Goal: Task Accomplishment & Management: Manage account settings

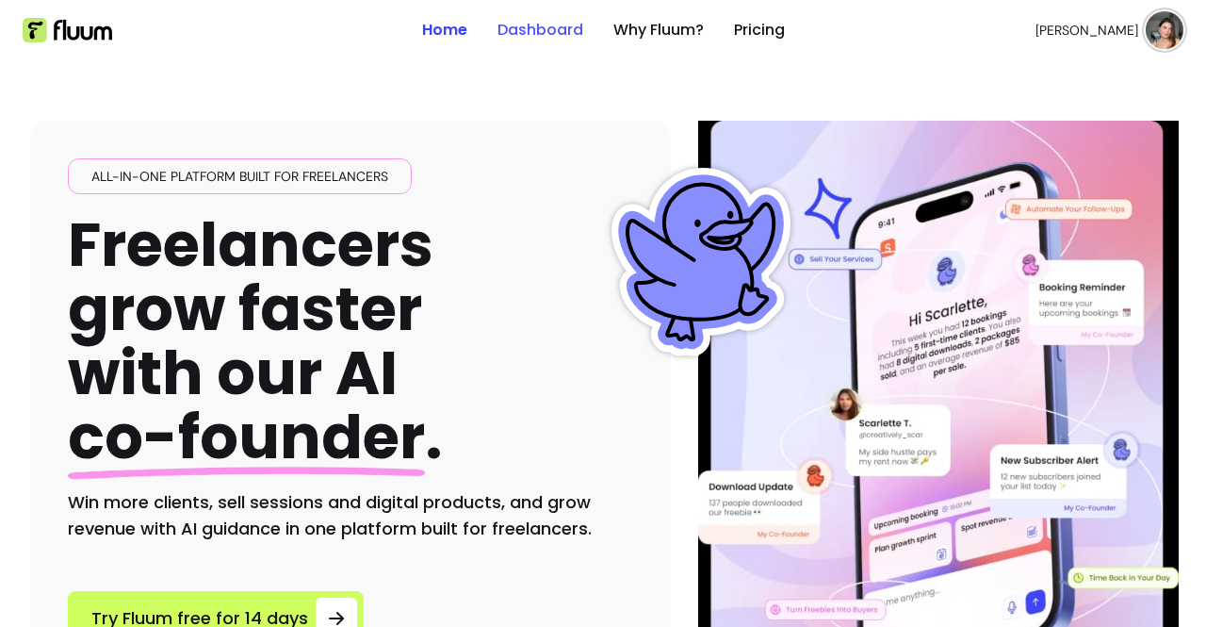
click at [531, 31] on link "Dashboard" at bounding box center [540, 30] width 86 height 23
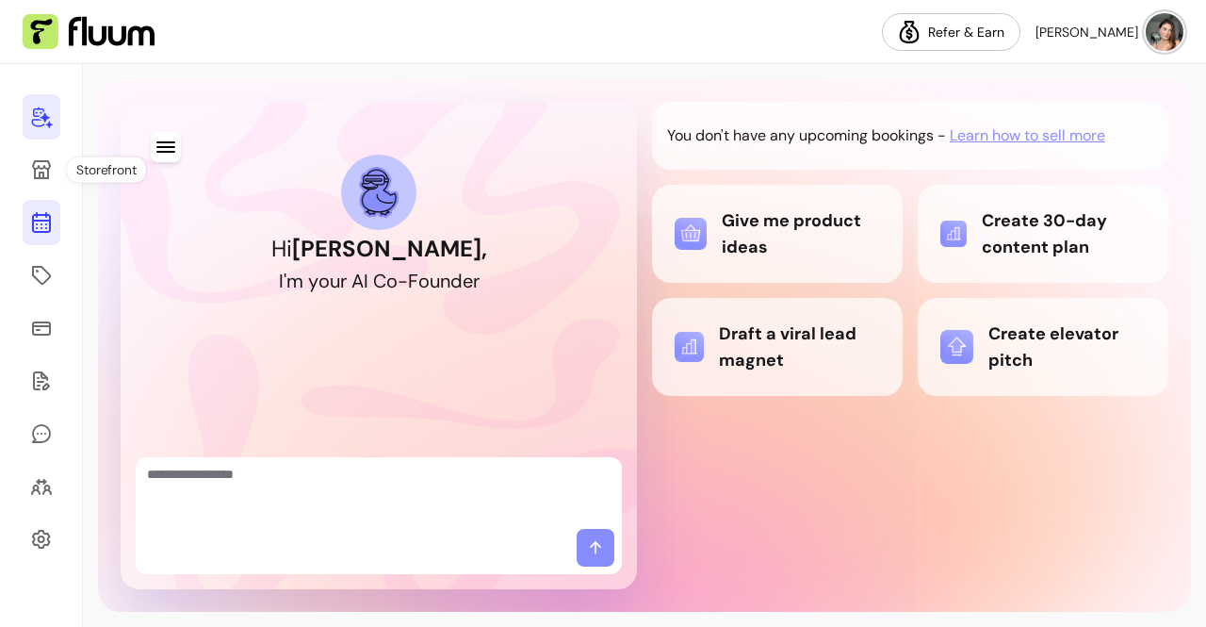
click at [56, 220] on link at bounding box center [42, 222] width 38 height 45
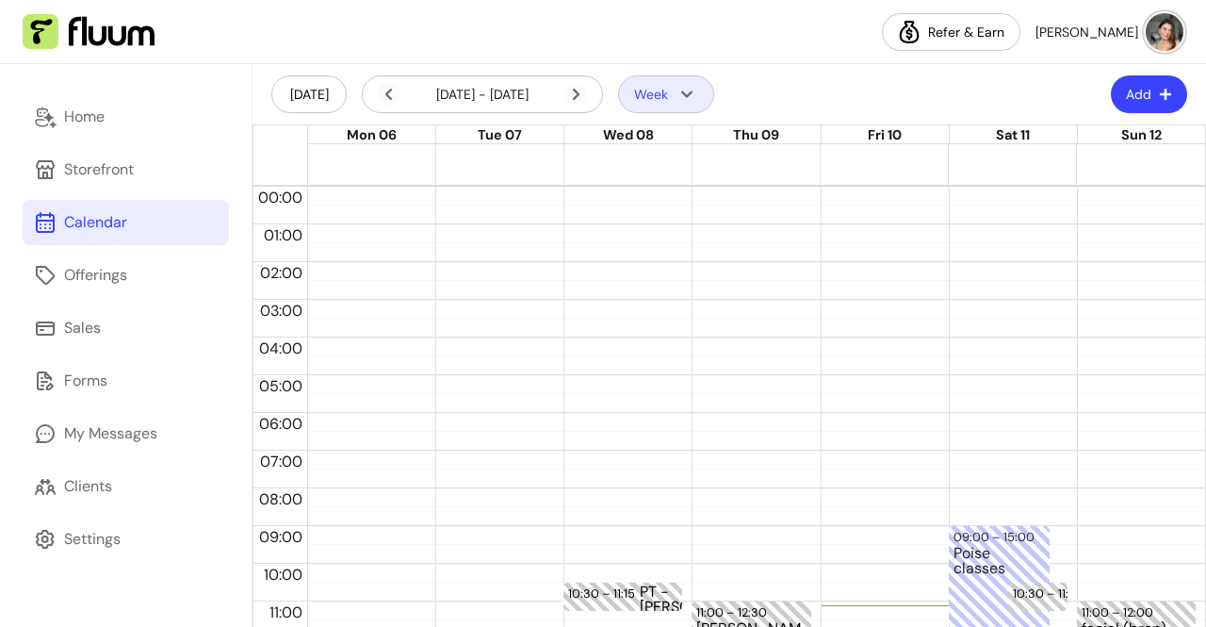
click at [669, 91] on button "Week" at bounding box center [666, 94] width 96 height 38
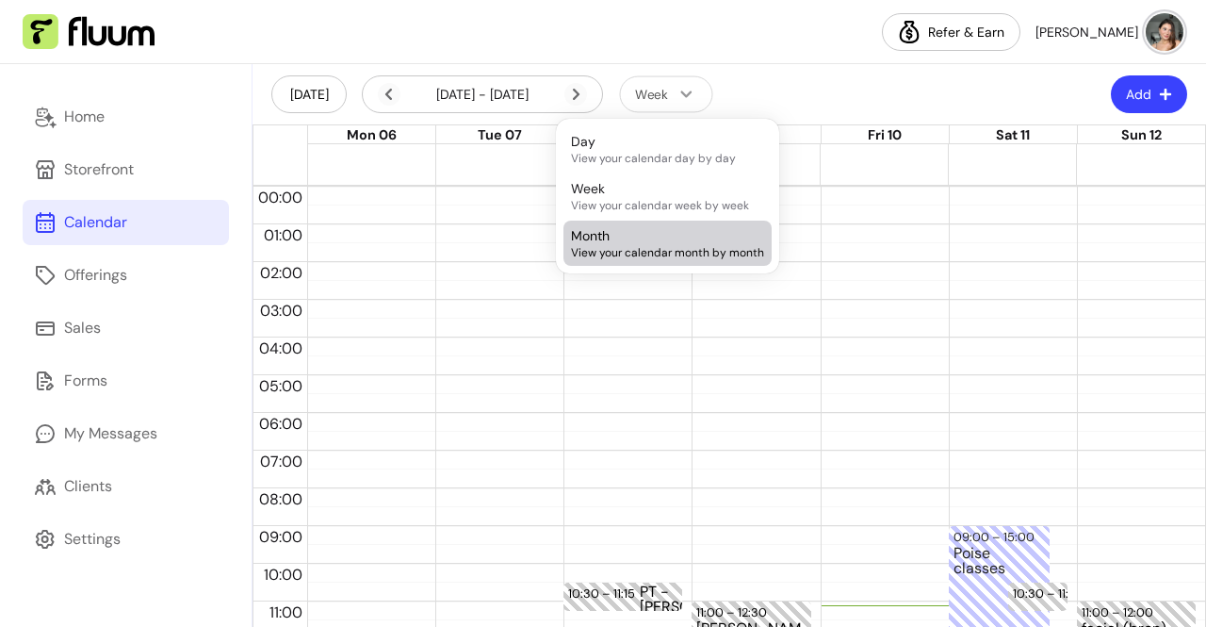
click at [609, 237] on span "Month" at bounding box center [590, 235] width 39 height 19
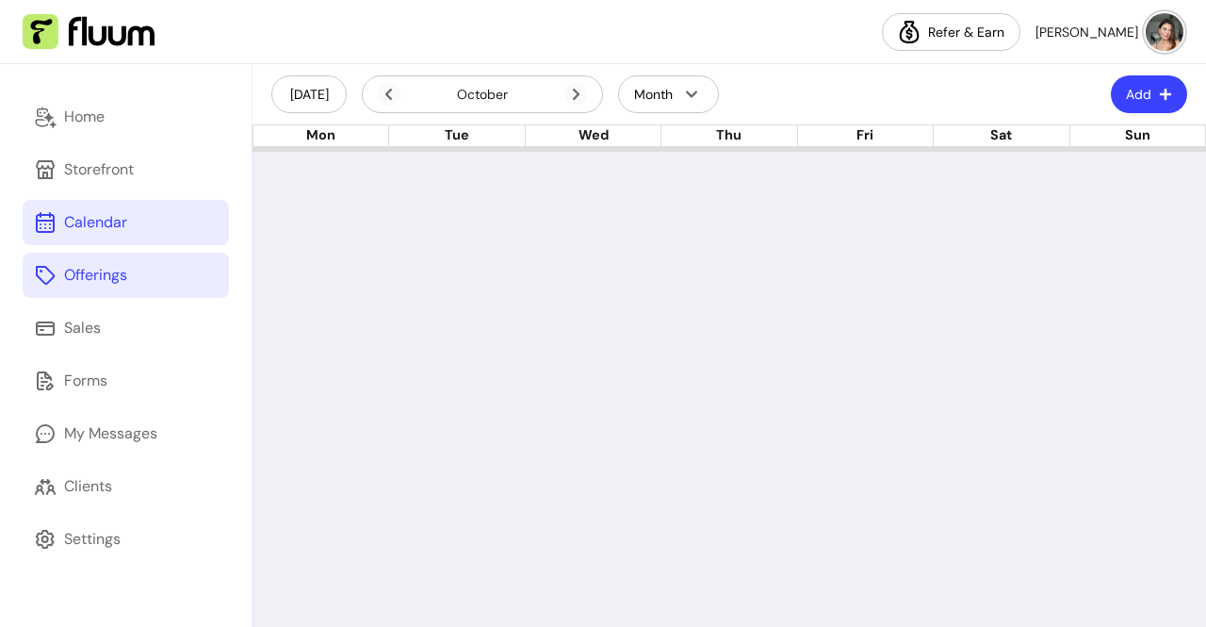
click at [137, 269] on link "Offerings" at bounding box center [126, 275] width 206 height 45
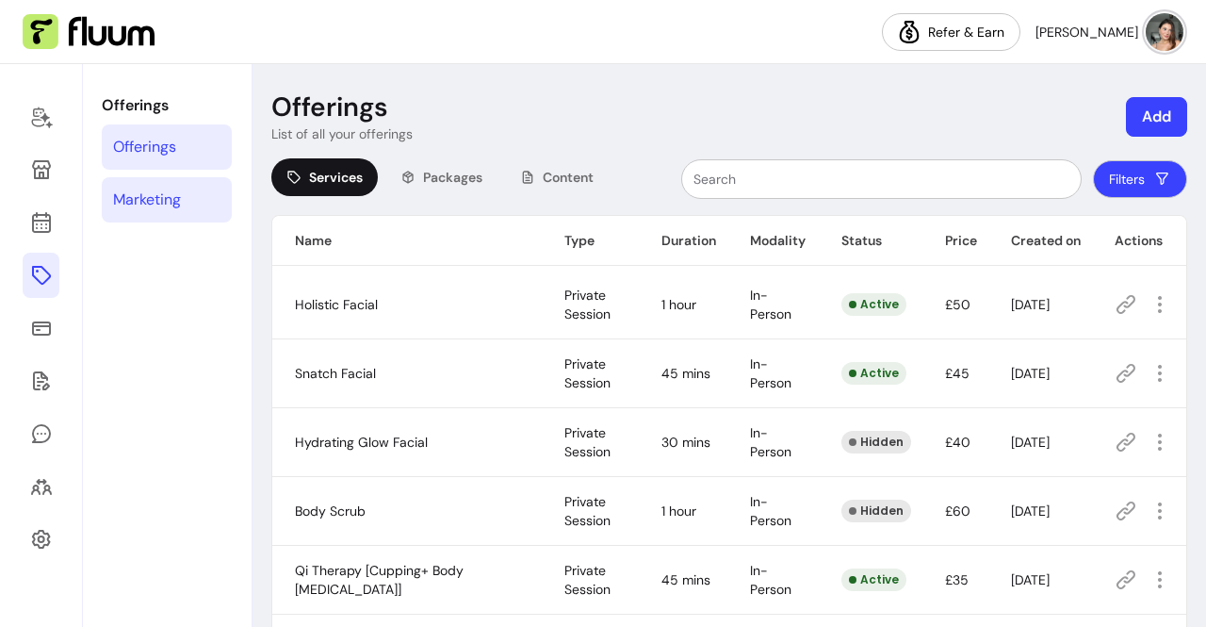
click at [153, 204] on div "Marketing" at bounding box center [147, 199] width 68 height 23
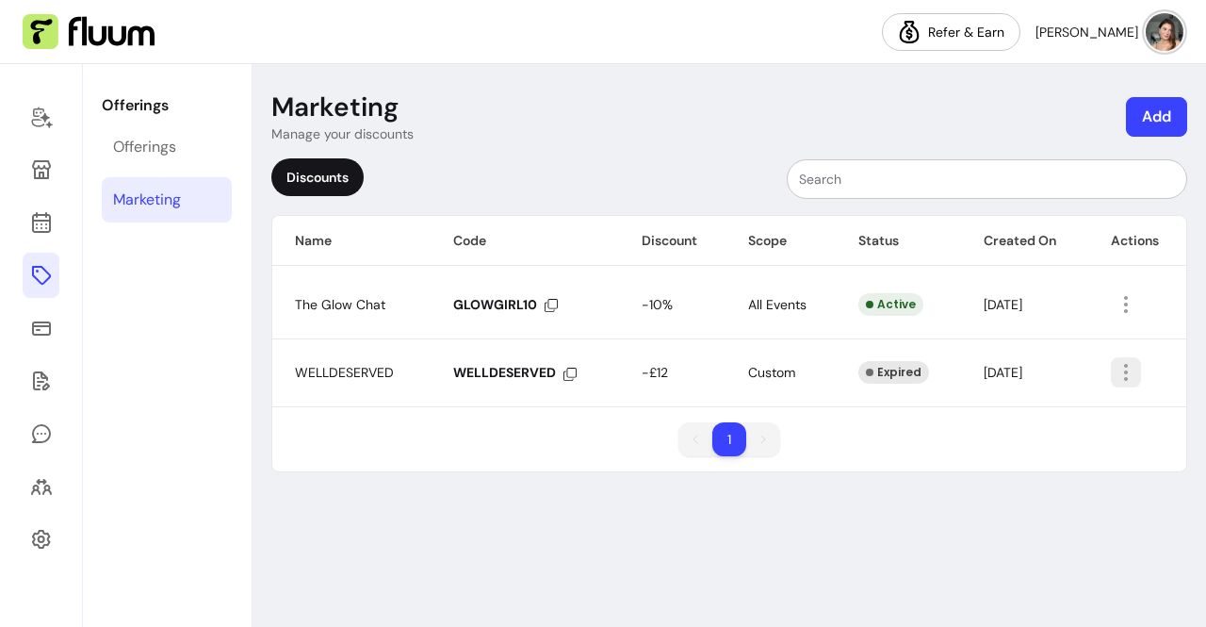
click at [1125, 375] on icon "button" at bounding box center [1126, 372] width 23 height 23
click at [1044, 444] on span "Delete" at bounding box center [1058, 447] width 138 height 19
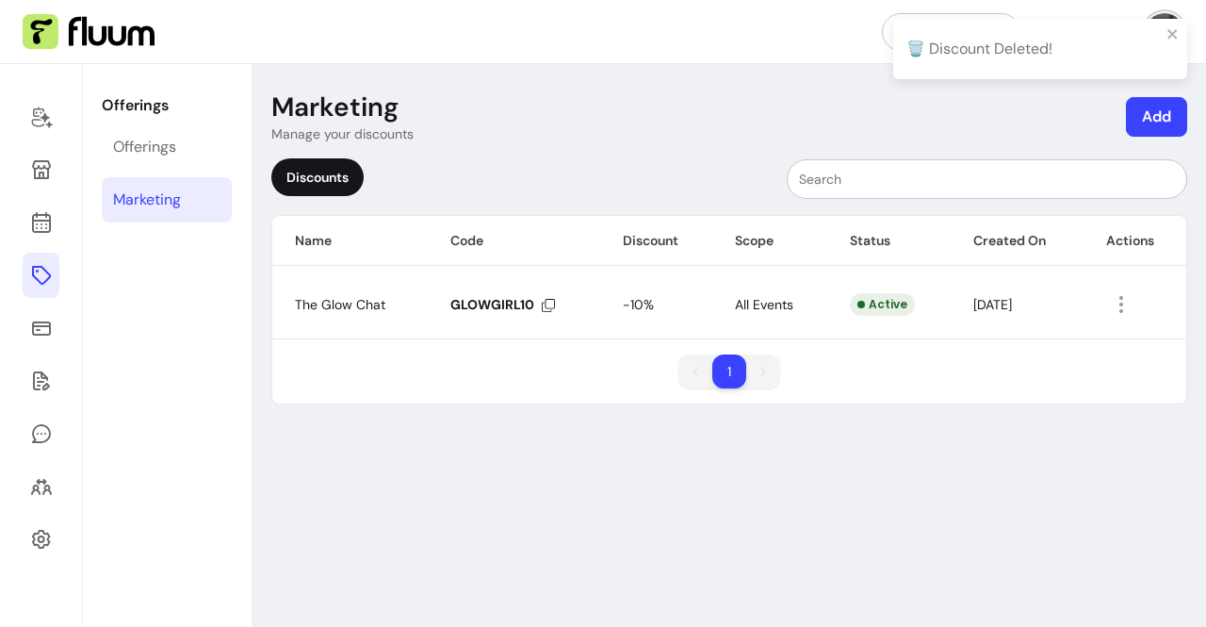
click at [1170, 114] on button "Add" at bounding box center [1156, 117] width 61 height 40
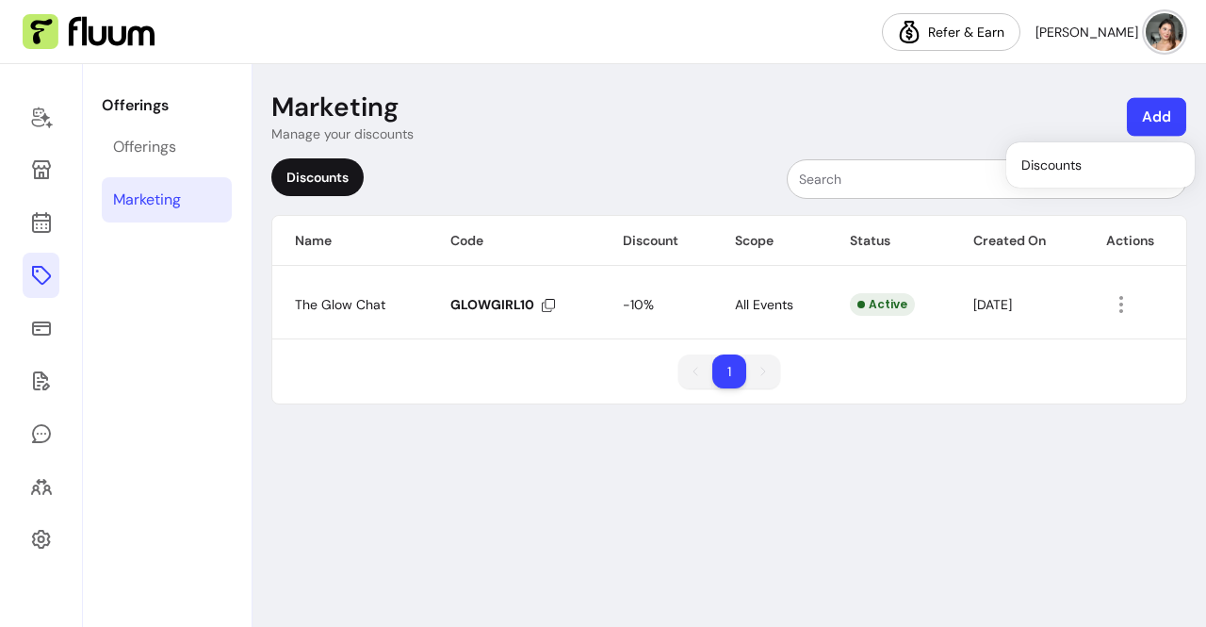
click at [1151, 117] on button "Add" at bounding box center [1156, 117] width 59 height 39
click at [1151, 117] on button "Add" at bounding box center [1156, 117] width 61 height 40
click at [1116, 175] on li "Discounts" at bounding box center [1100, 165] width 173 height 30
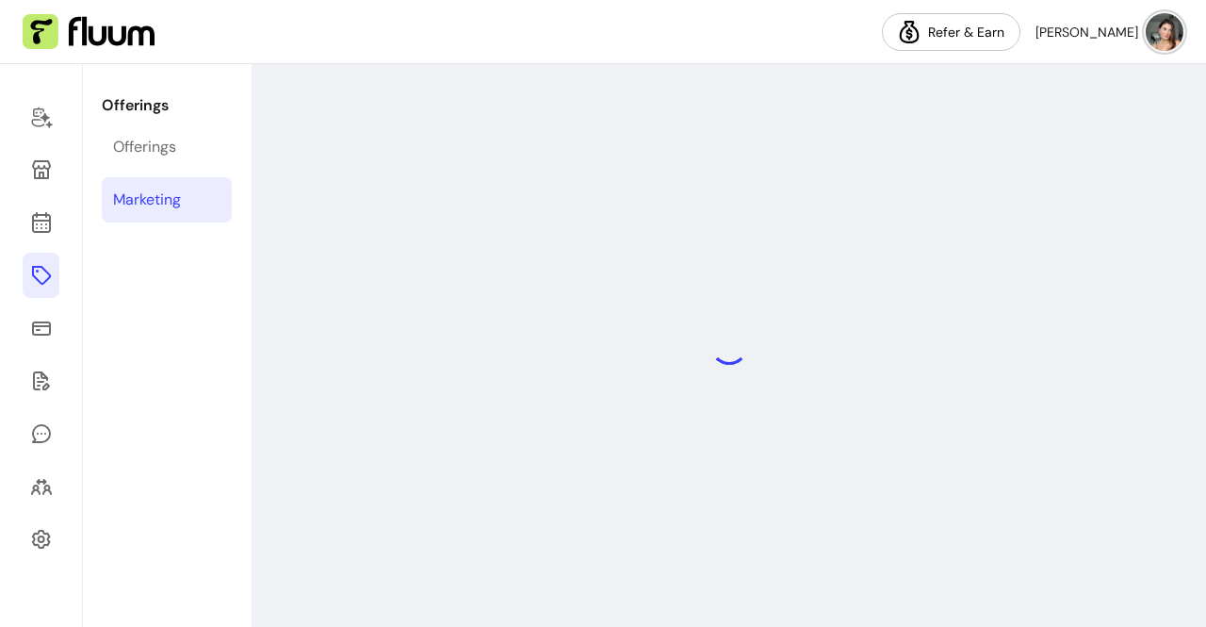
select select "****"
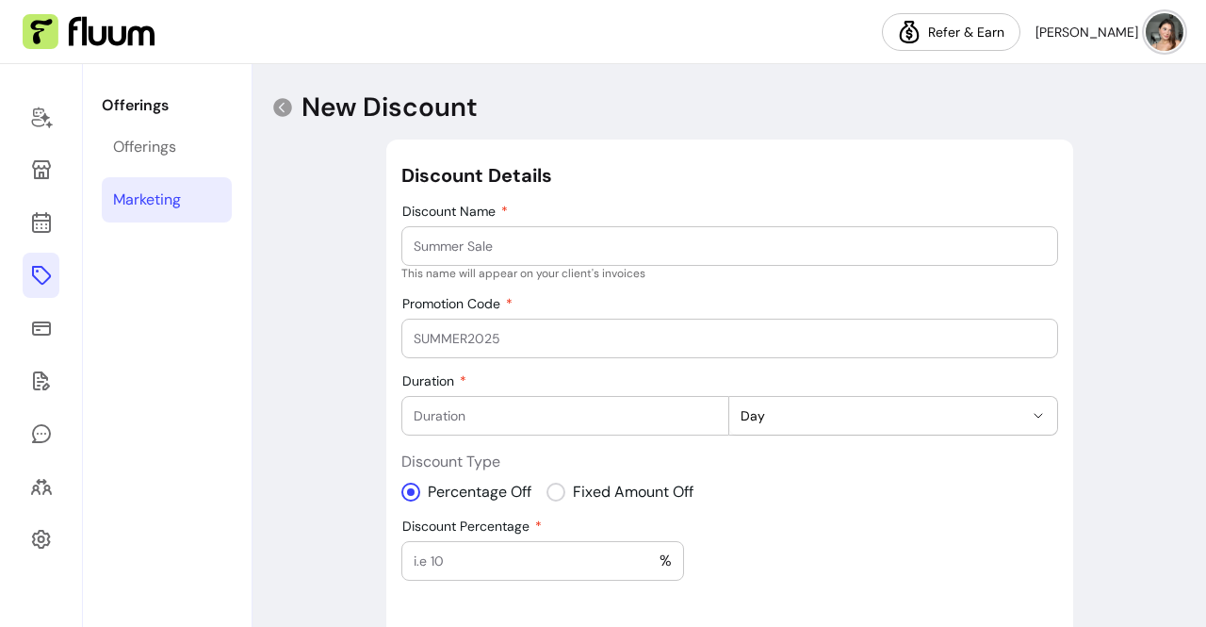
click at [608, 250] on input "Discount Name" at bounding box center [730, 245] width 632 height 19
click at [464, 249] on input "Mental health day" at bounding box center [730, 245] width 632 height 19
click at [503, 244] on input "Mental Health day" at bounding box center [730, 245] width 632 height 19
type input "Mental Health Day"
click at [507, 331] on input "Promotion Code" at bounding box center [730, 338] width 632 height 19
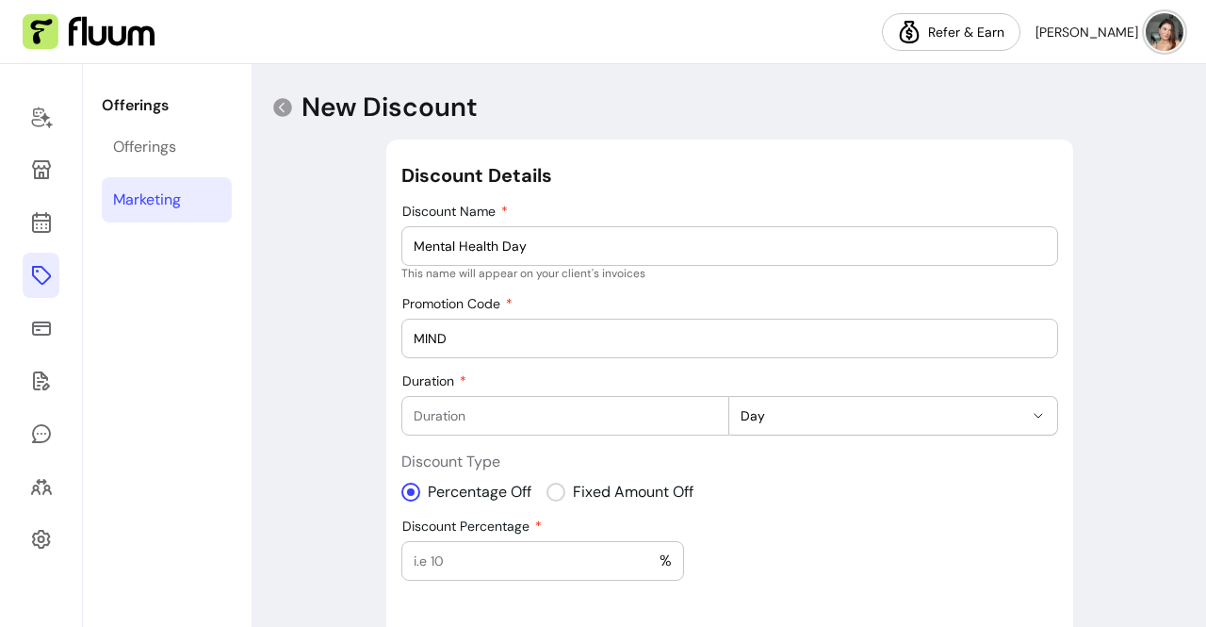
type input "MIND"
click at [519, 406] on input "Duration" at bounding box center [566, 415] width 304 height 19
type input "-2"
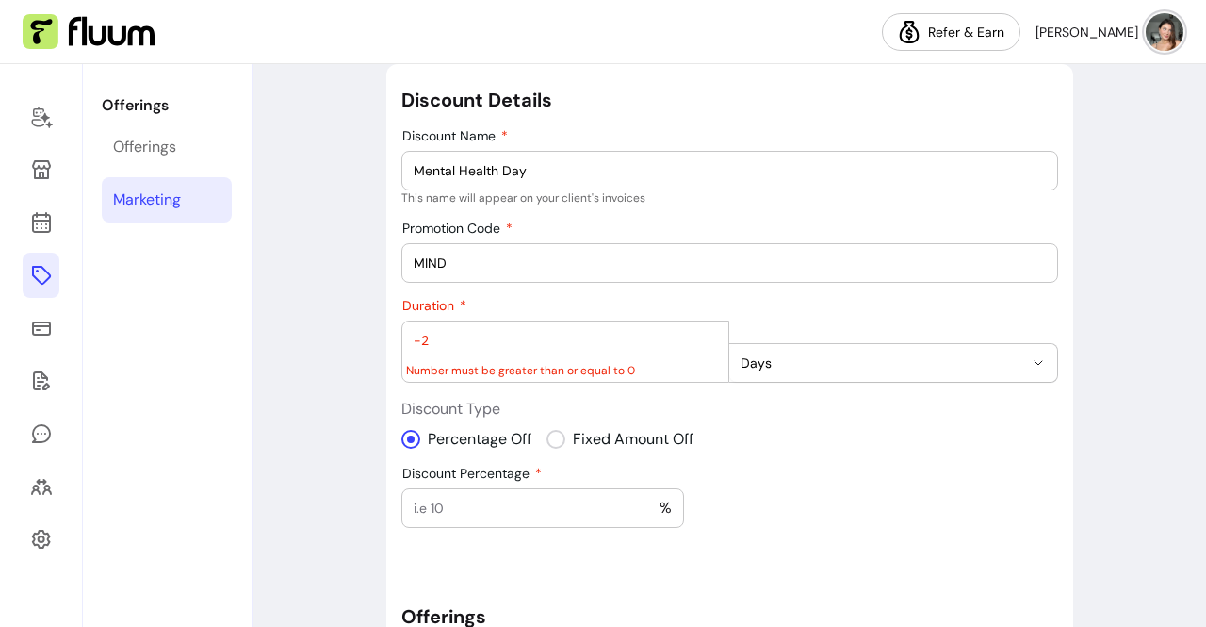
scroll to position [78, 0]
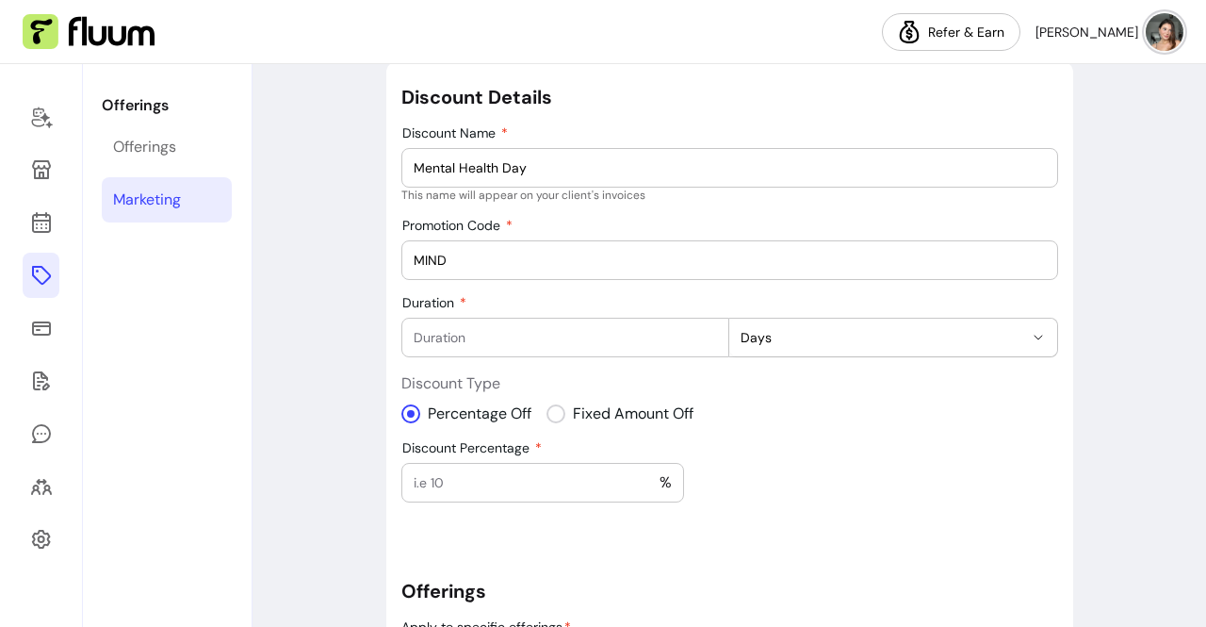
click at [465, 314] on div "Duration **** ***** ****** ***** Days" at bounding box center [729, 326] width 657 height 62
click at [483, 334] on input "Duration" at bounding box center [566, 337] width 304 height 19
type input "1"
click at [563, 301] on div "Duration 1 *** **** ***** **** Day" at bounding box center [729, 326] width 657 height 62
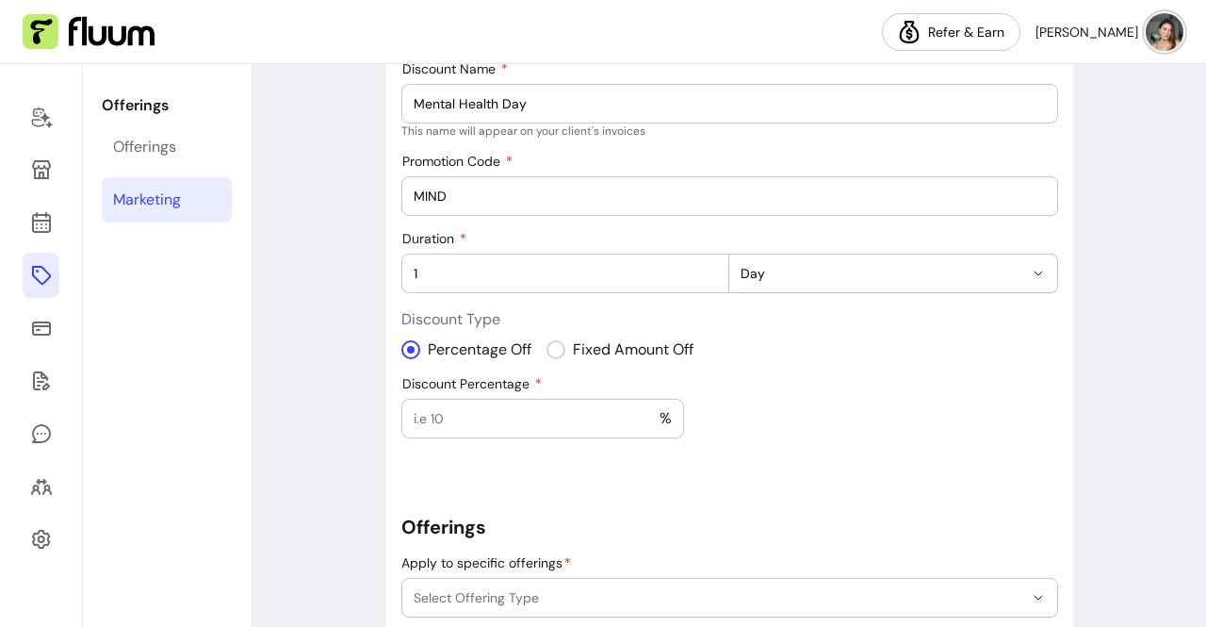
click at [550, 400] on div "%" at bounding box center [543, 419] width 258 height 38
click at [770, 410] on div "**********" at bounding box center [729, 434] width 657 height 829
click at [496, 414] on input "15" at bounding box center [537, 418] width 246 height 19
type input "1"
type input "20"
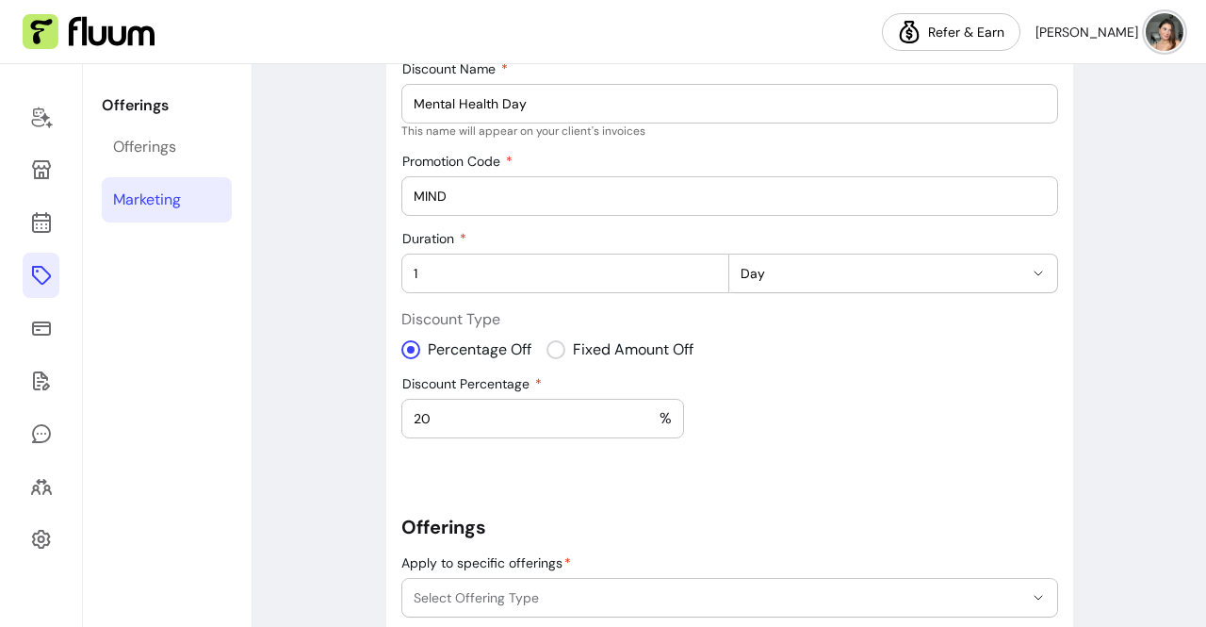
click at [739, 458] on div "**********" at bounding box center [729, 434] width 657 height 829
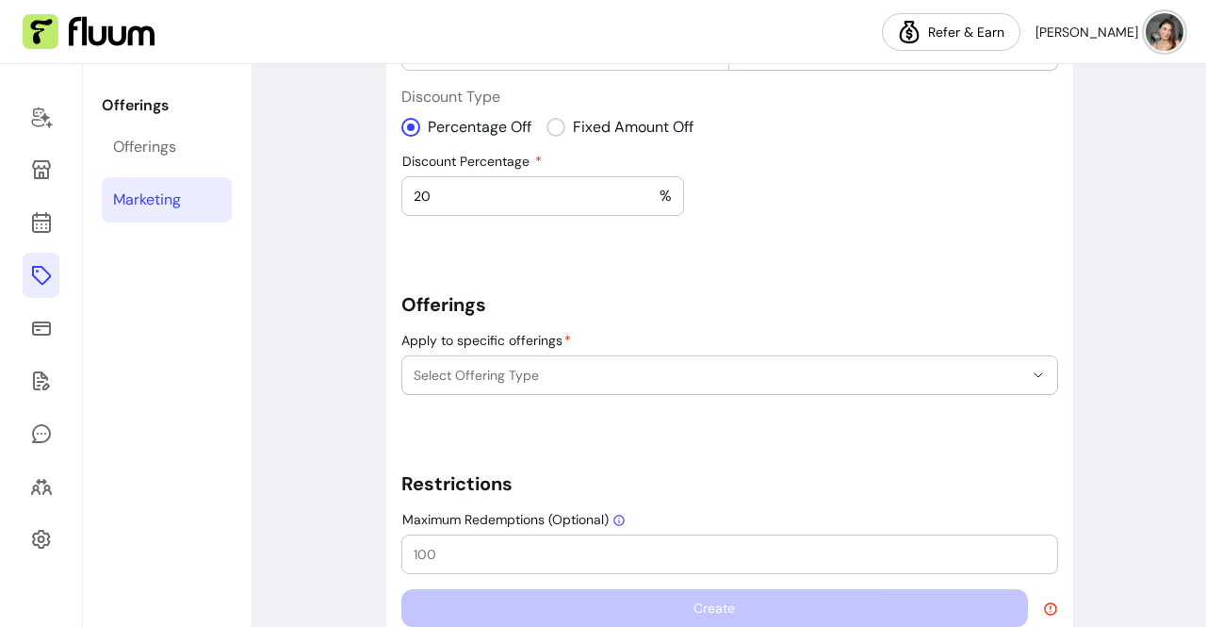
click at [679, 357] on button "Select Offering Type" at bounding box center [729, 375] width 655 height 38
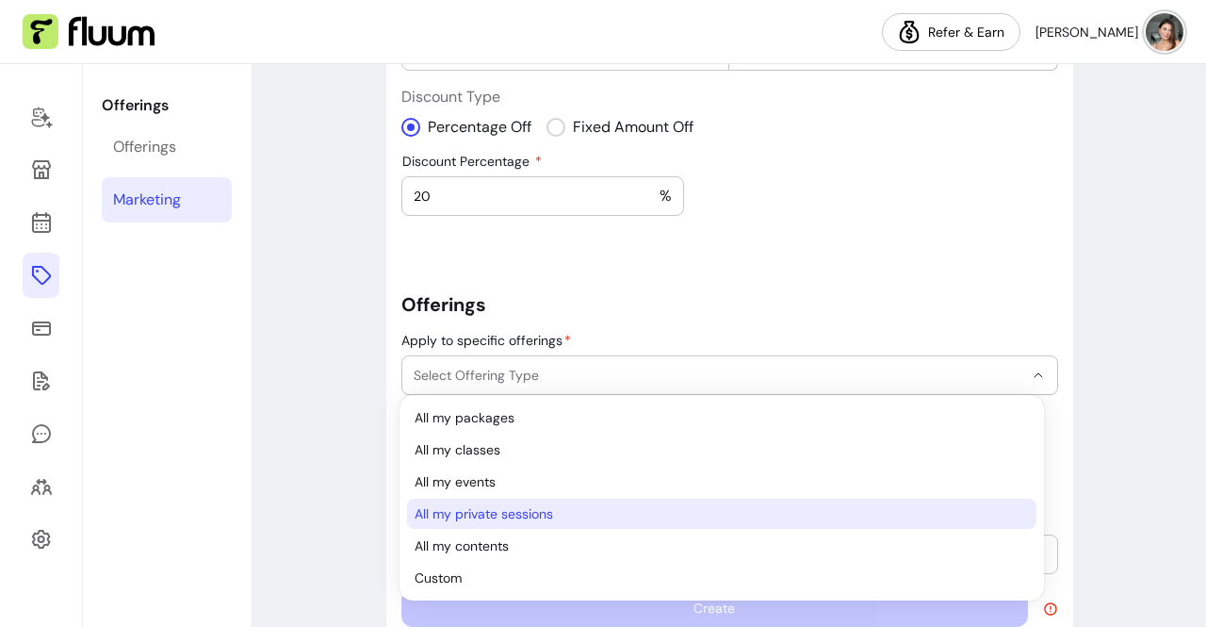
click at [502, 514] on span "All my private sessions" at bounding box center [712, 513] width 595 height 19
select select "**********"
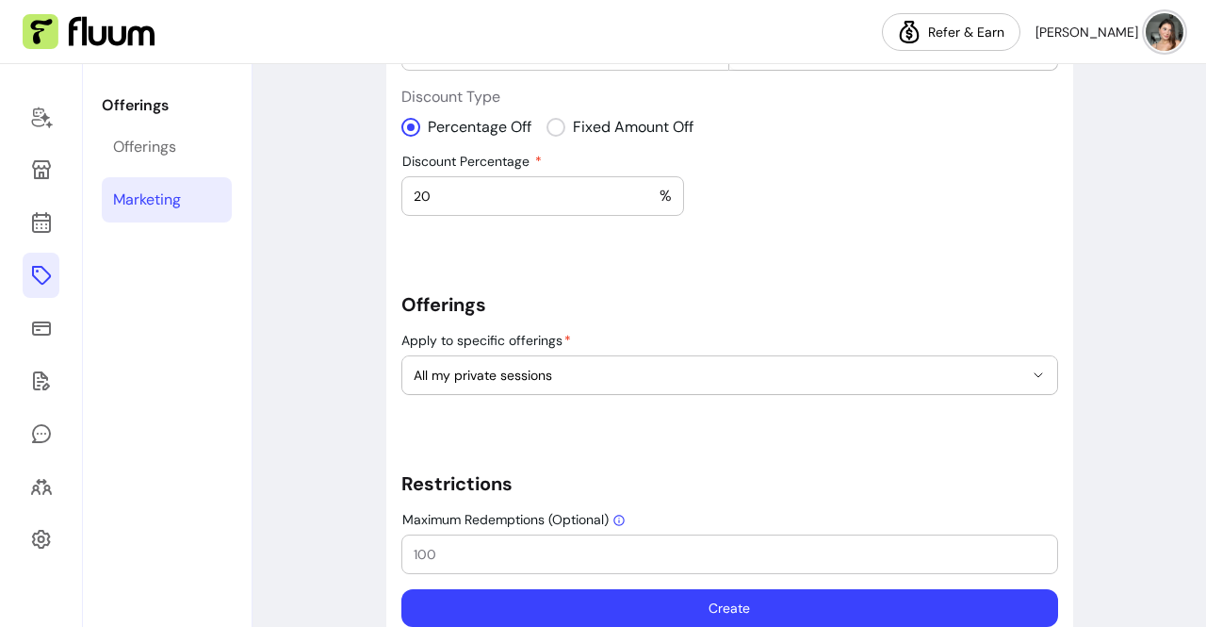
click at [852, 241] on div "**********" at bounding box center [729, 211] width 657 height 829
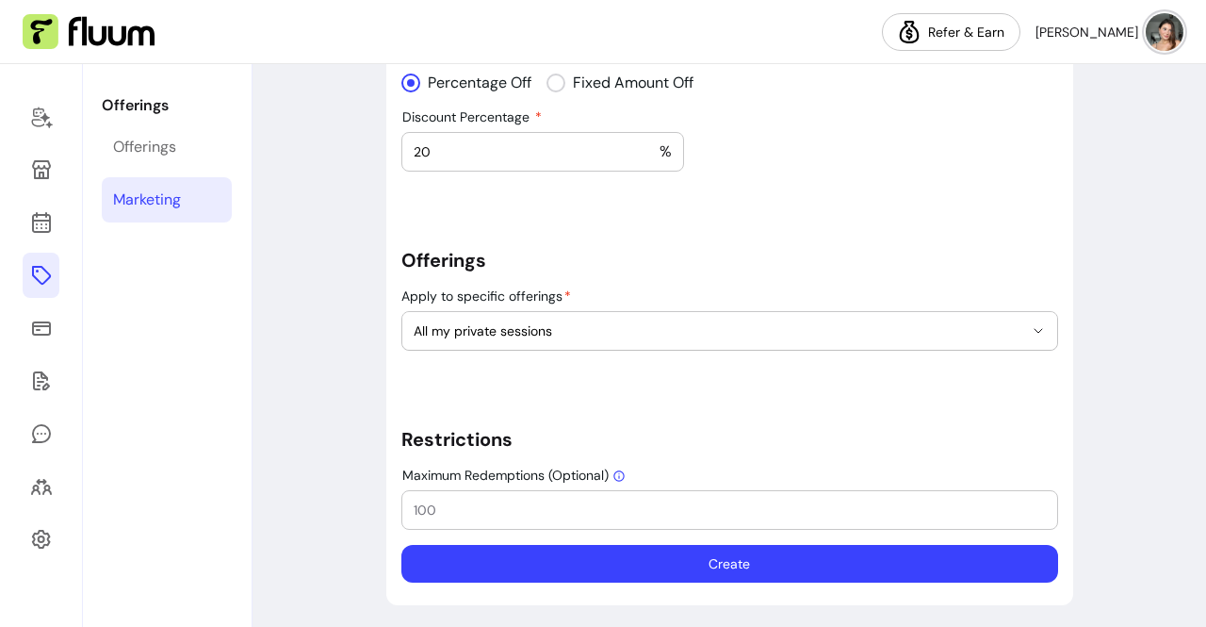
click at [597, 557] on button "Create" at bounding box center [729, 564] width 657 height 38
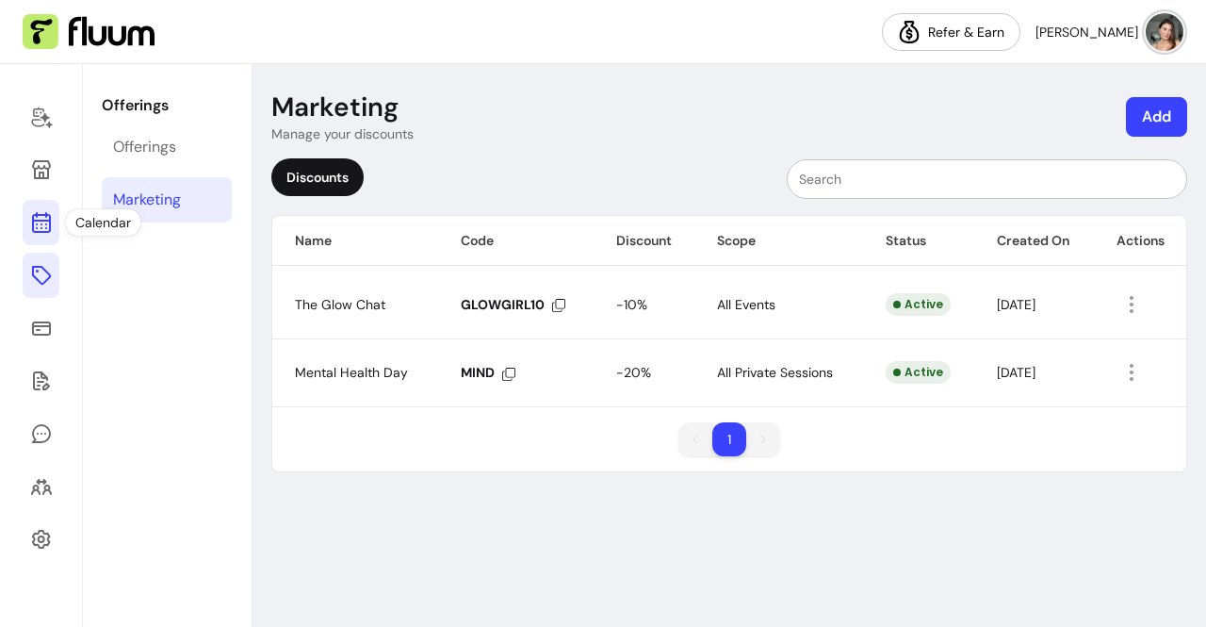
click at [41, 224] on icon at bounding box center [40, 147] width 319 height 269
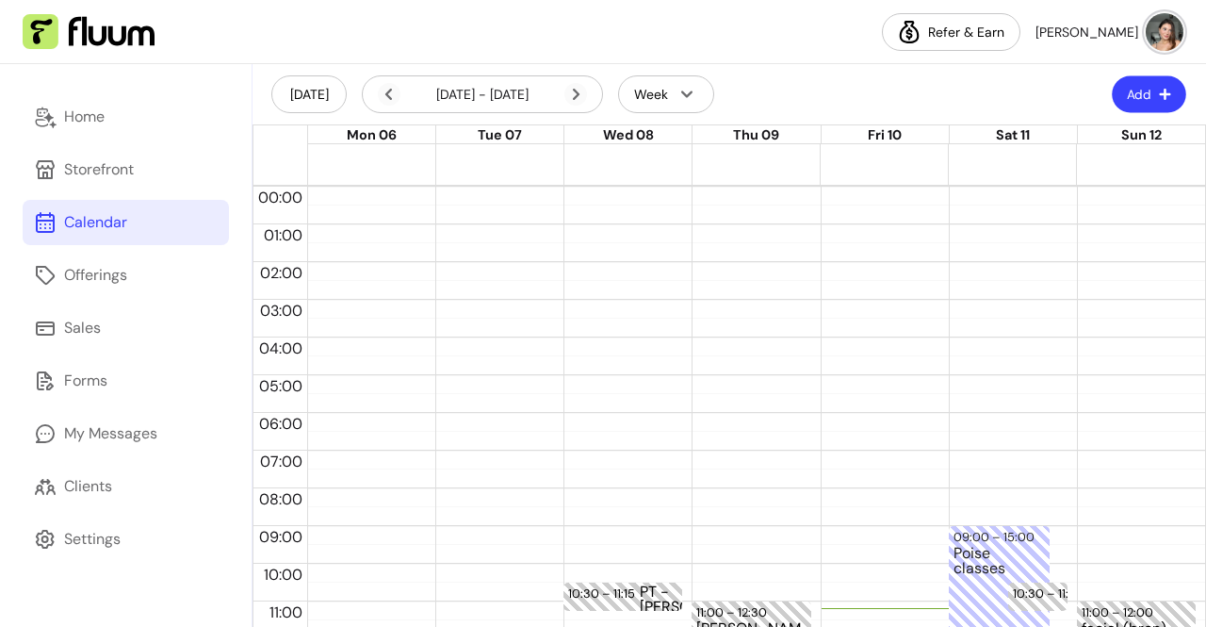
click at [1112, 101] on button "Add" at bounding box center [1149, 94] width 74 height 37
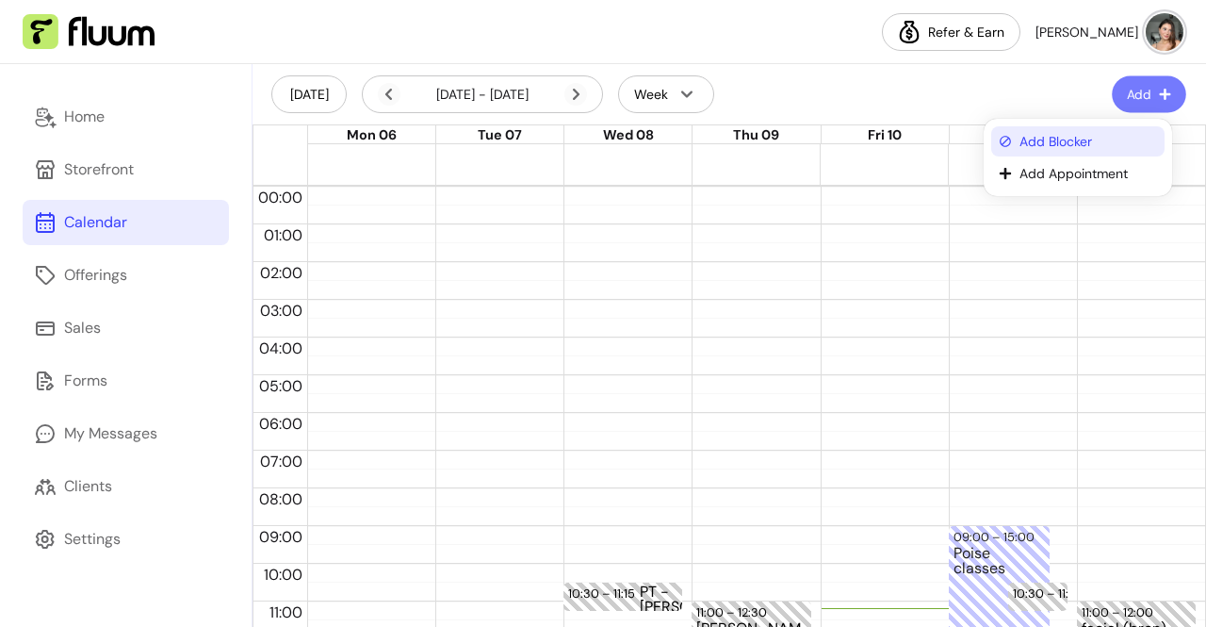
click at [1045, 145] on span "Add Blocker" at bounding box center [1088, 141] width 138 height 19
select select "*********"
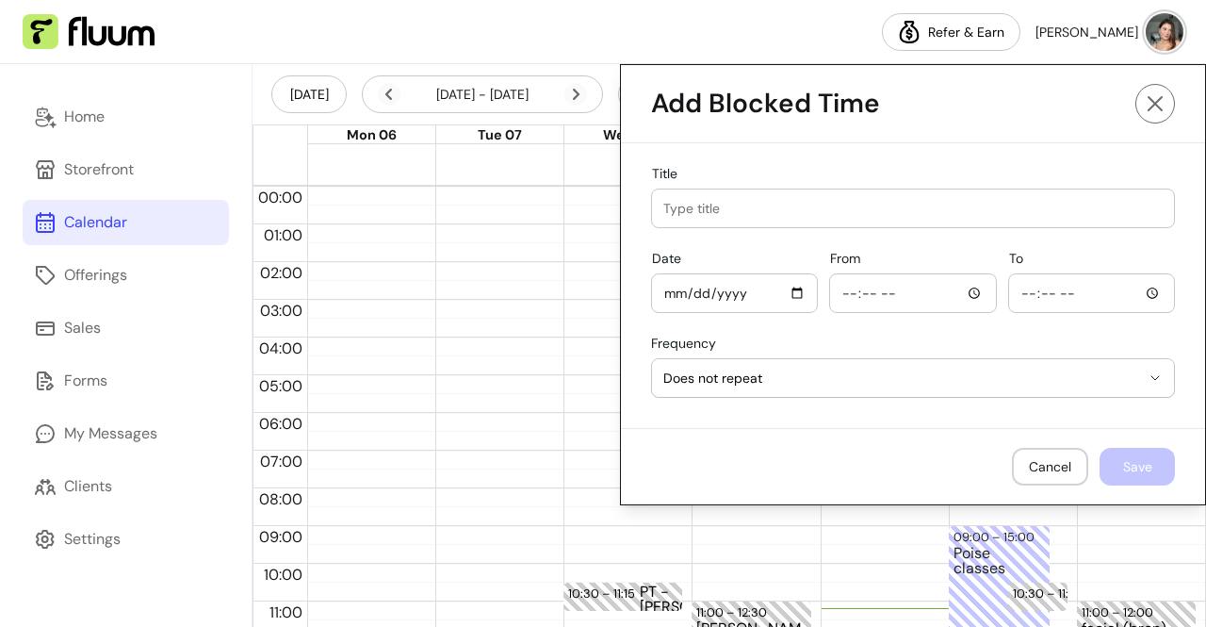
click at [732, 201] on input "Title" at bounding box center [912, 208] width 499 height 19
type input "[PERSON_NAME]"
click at [663, 294] on input "Date" at bounding box center [734, 293] width 142 height 21
type input "[DATE]"
click at [841, 291] on input "From" at bounding box center [912, 293] width 142 height 21
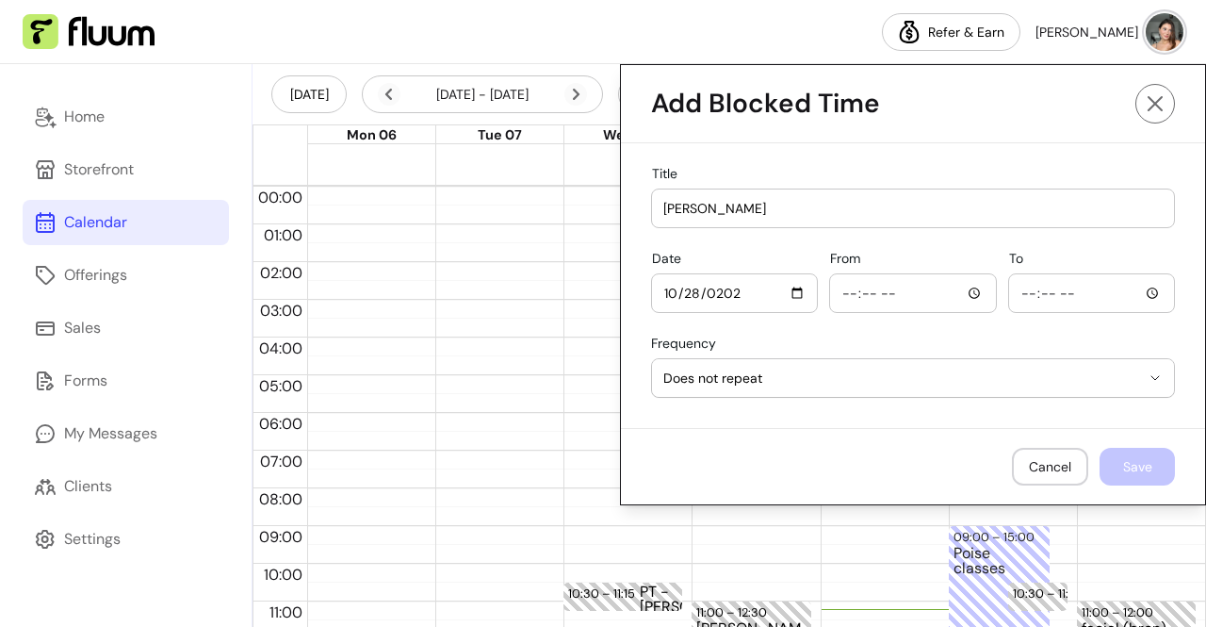
type input "09:00"
click at [1020, 293] on input "To" at bounding box center [1091, 293] width 142 height 21
type input "20:00"
click at [1115, 456] on button "Save" at bounding box center [1137, 467] width 75 height 38
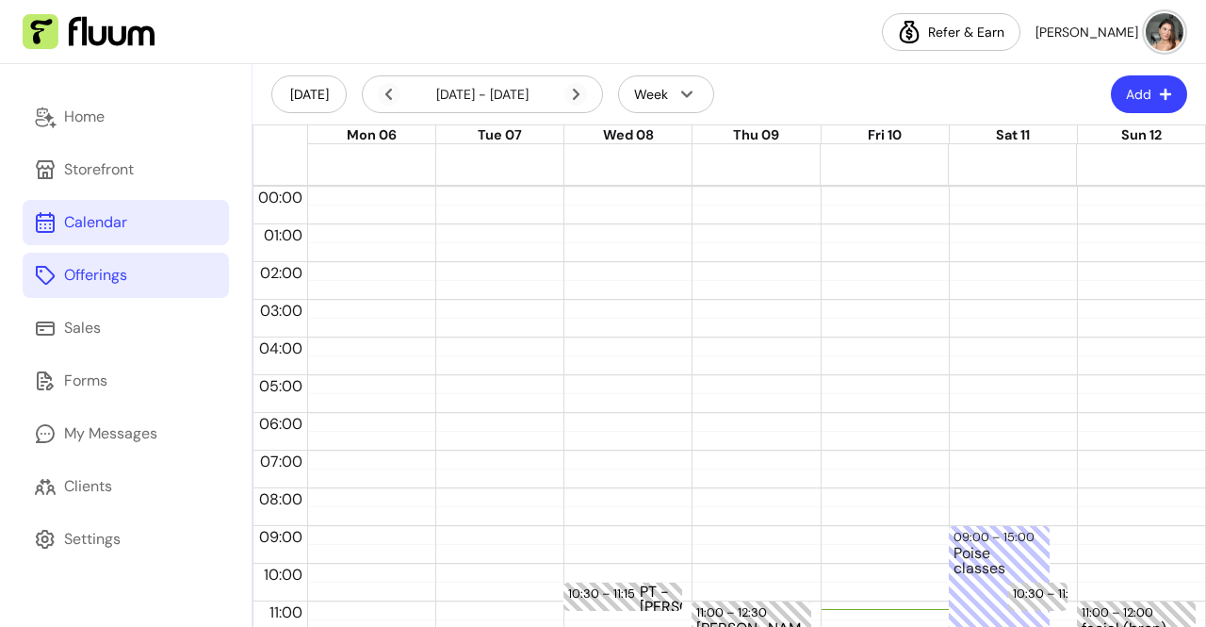
click at [144, 269] on link "Offerings" at bounding box center [126, 275] width 206 height 45
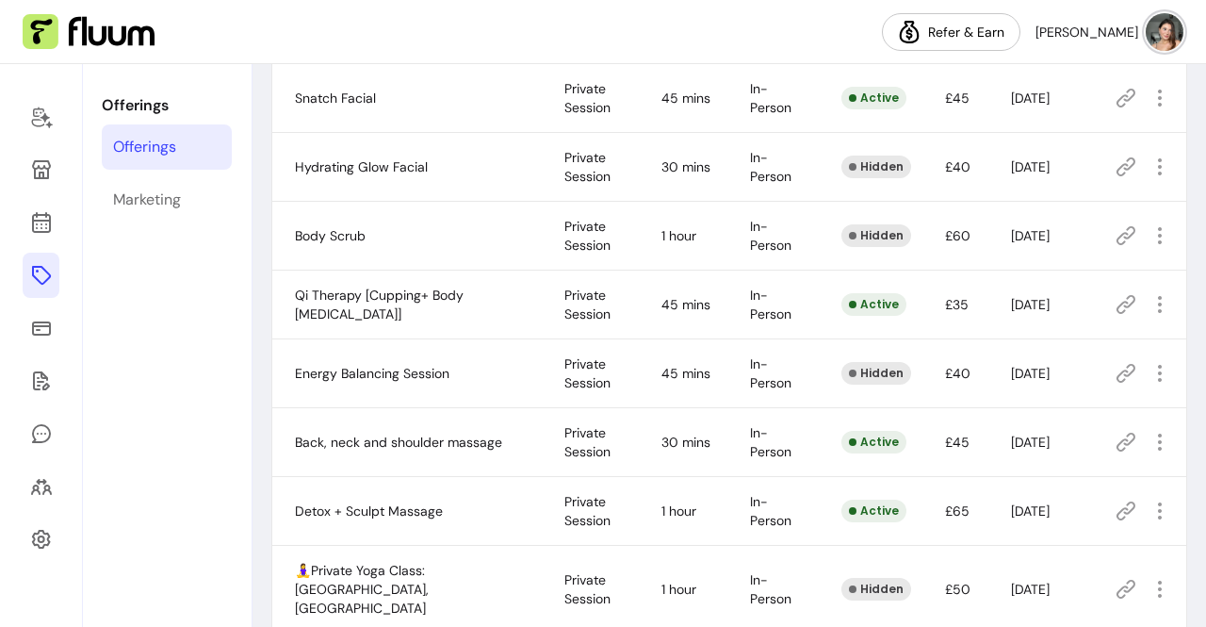
scroll to position [322, 0]
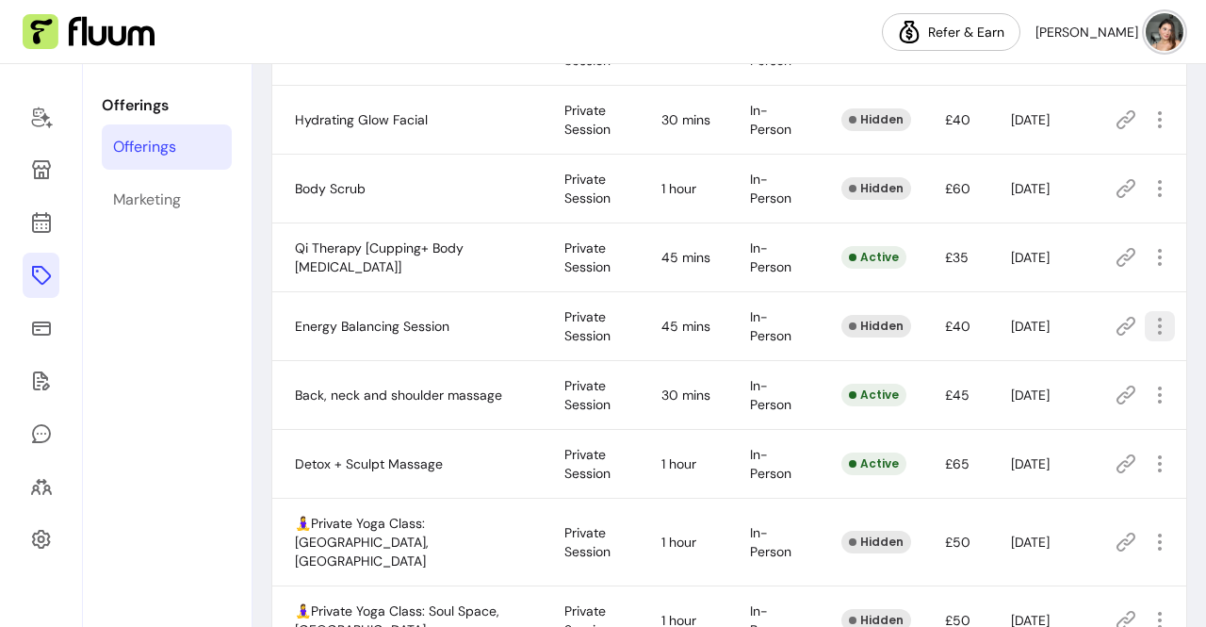
click at [1150, 330] on icon "button" at bounding box center [1160, 326] width 23 height 23
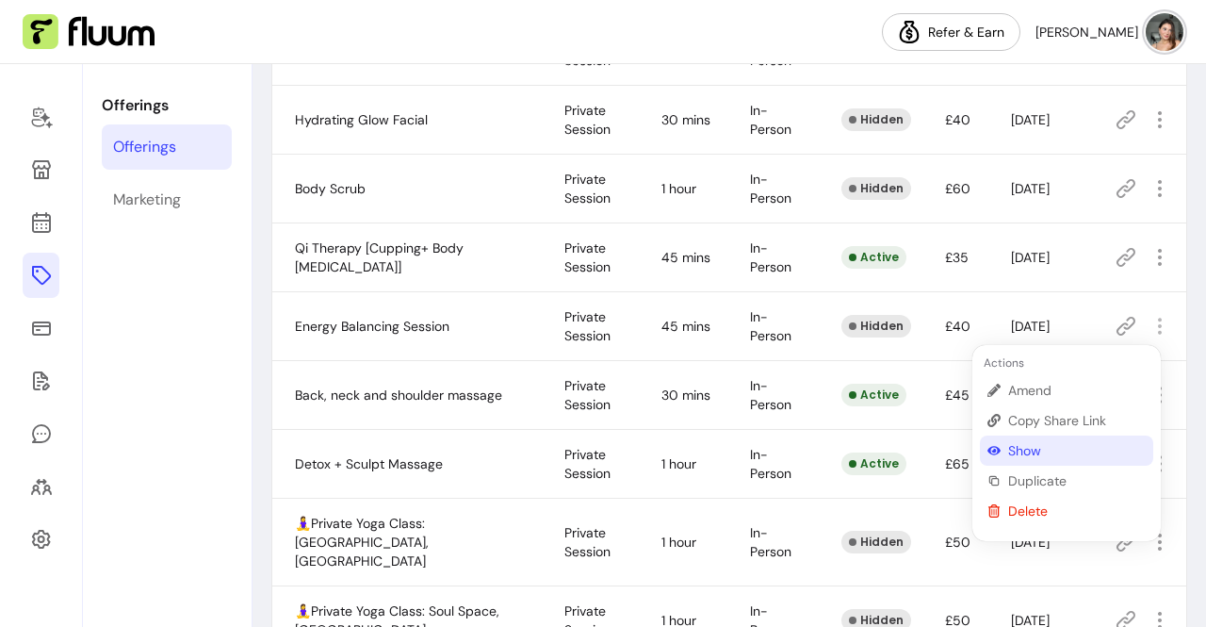
click at [1058, 441] on span "Show" at bounding box center [1077, 450] width 138 height 19
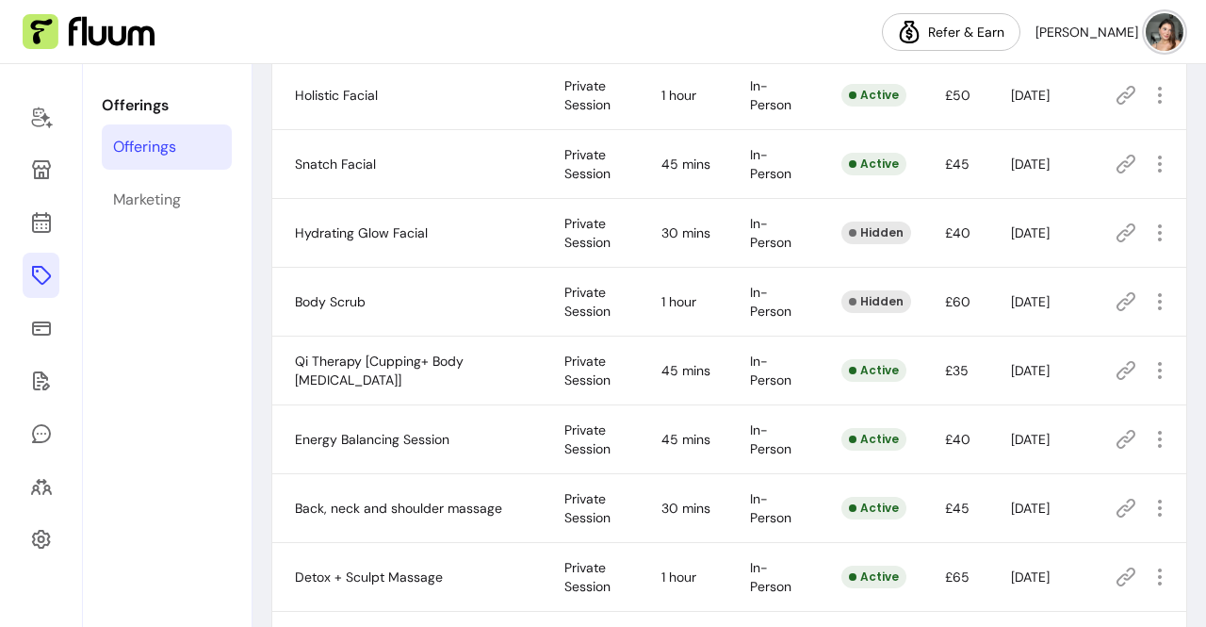
scroll to position [0, 0]
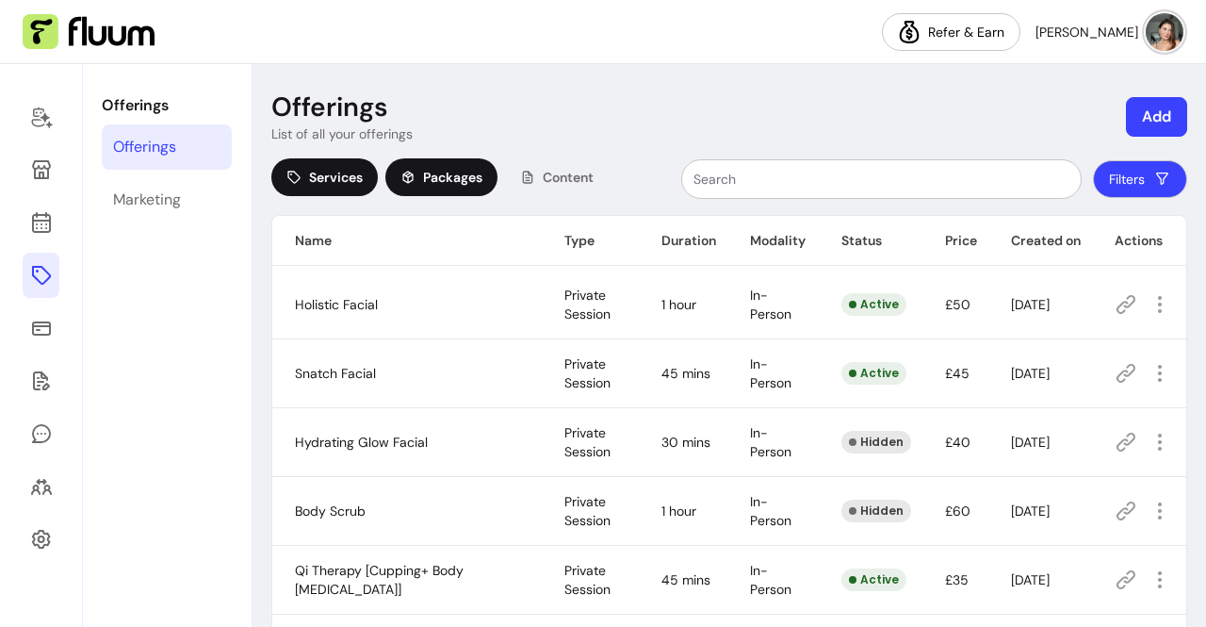
click at [434, 169] on span "Packages" at bounding box center [452, 177] width 59 height 19
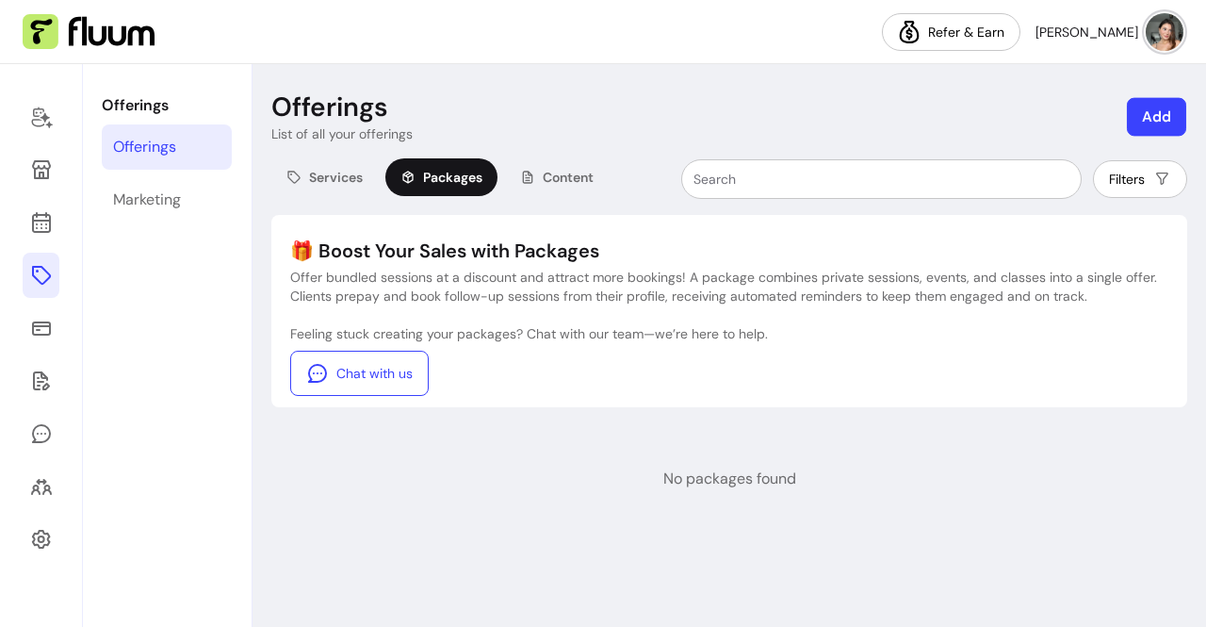
click at [1170, 118] on button "Add" at bounding box center [1156, 117] width 59 height 39
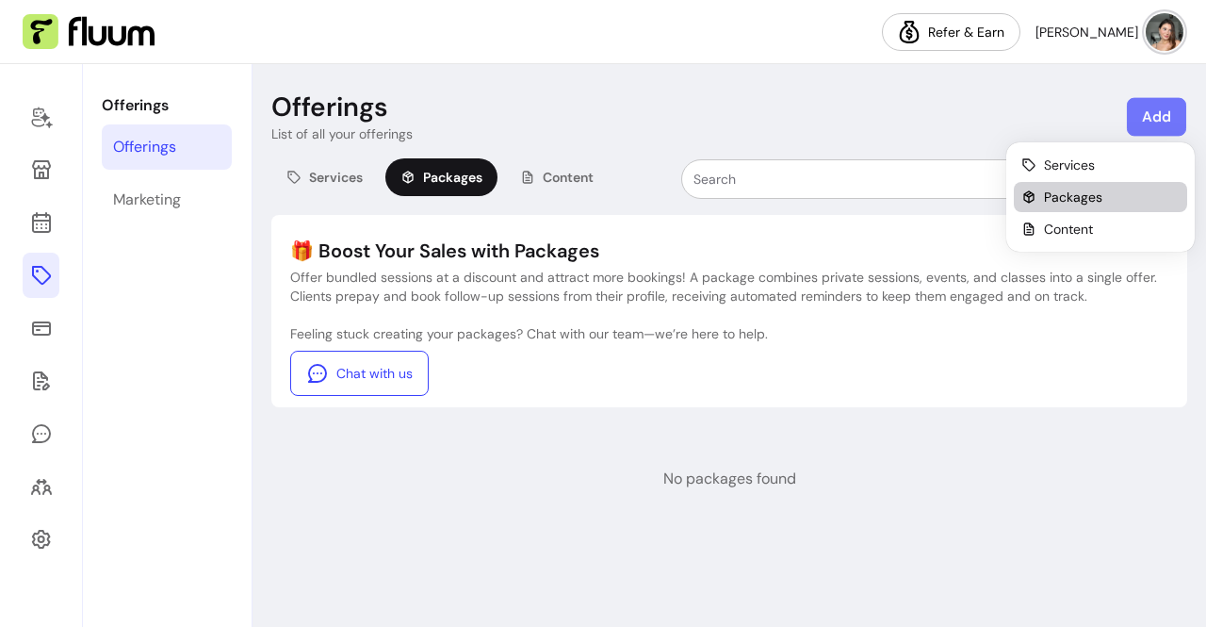
click at [1088, 199] on span "Packages" at bounding box center [1073, 197] width 58 height 19
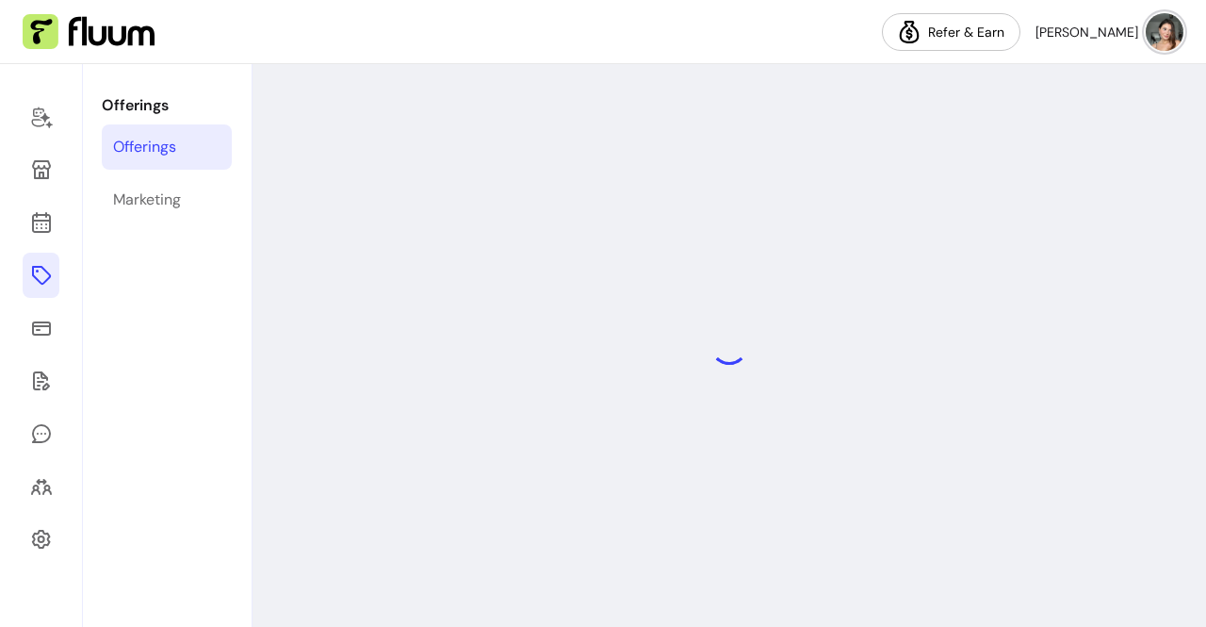
select select "***"
select select "****"
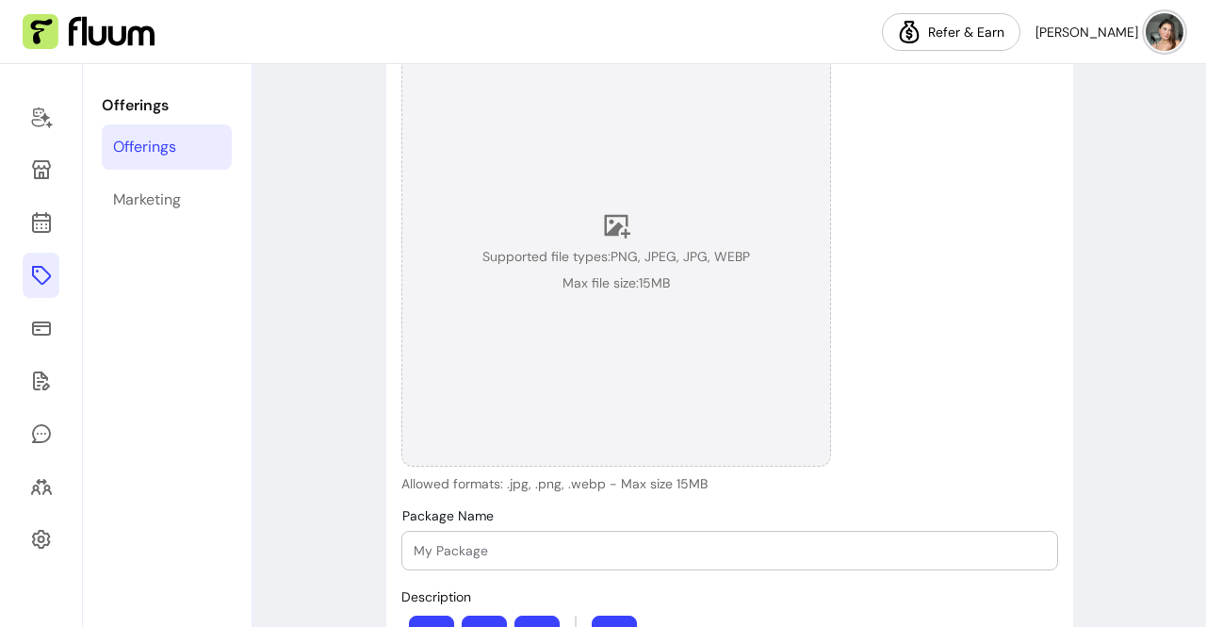
scroll to position [340, 0]
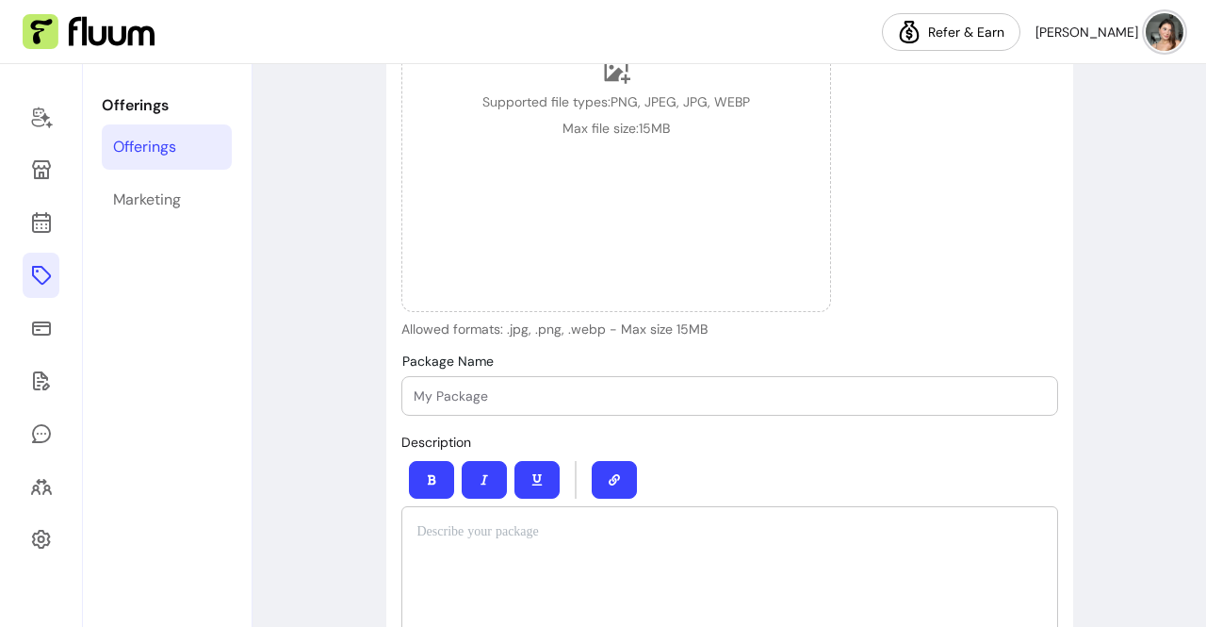
click at [510, 411] on div at bounding box center [730, 396] width 632 height 38
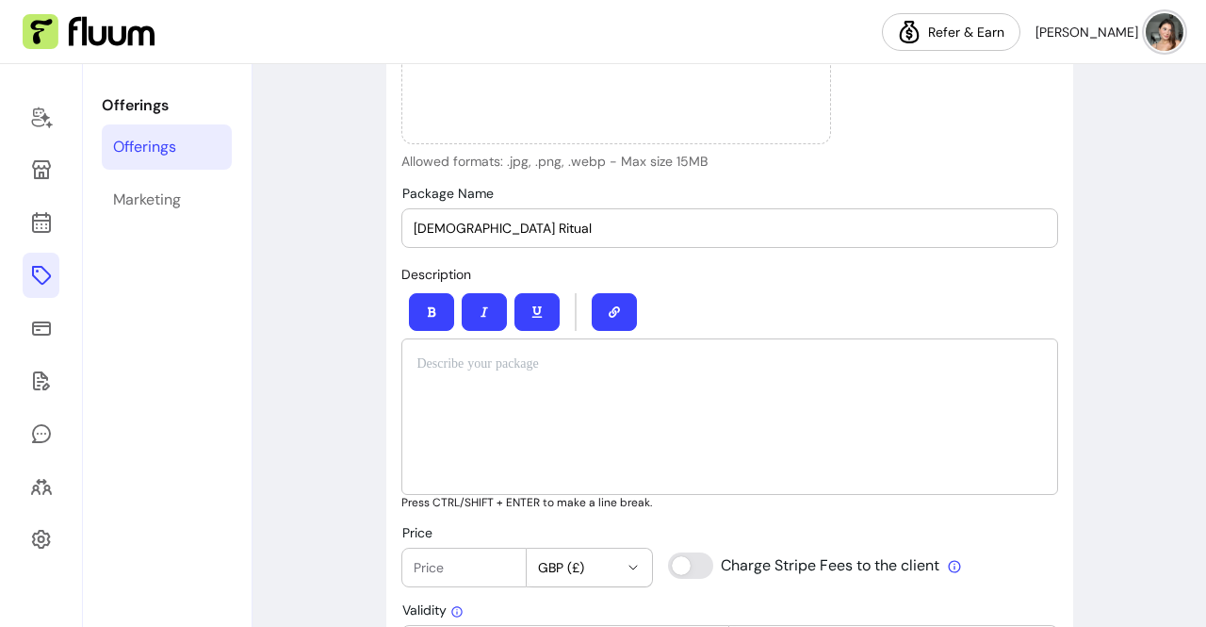
scroll to position [512, 0]
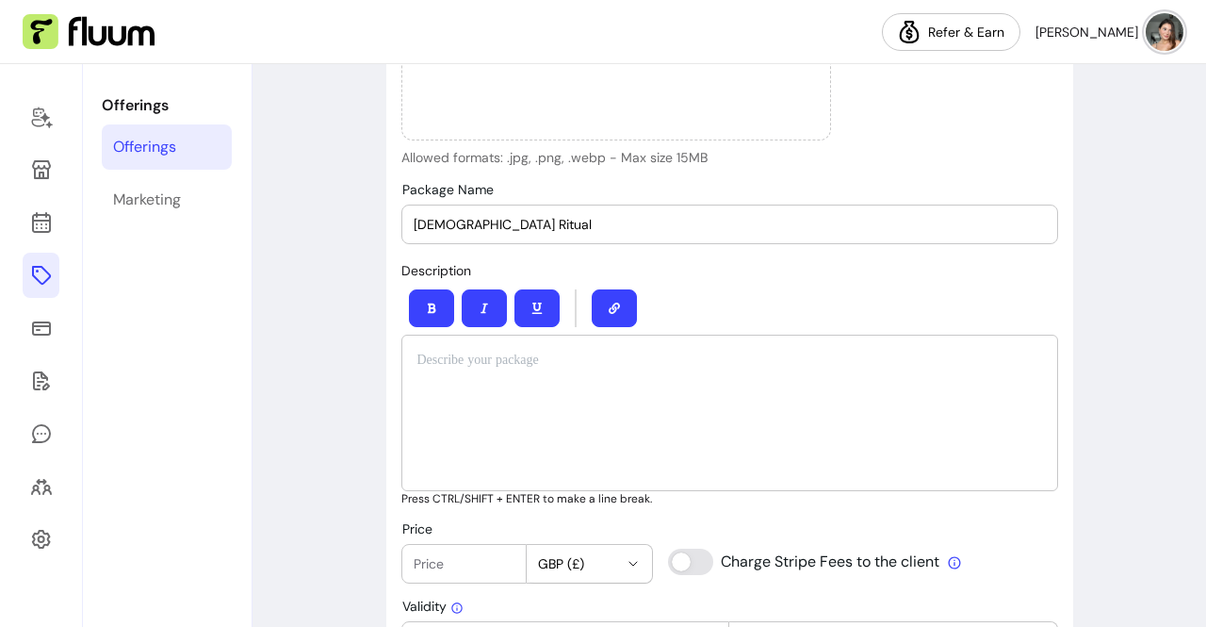
type input "[DEMOGRAPHIC_DATA] Ritual"
click at [556, 425] on div at bounding box center [729, 412] width 657 height 156
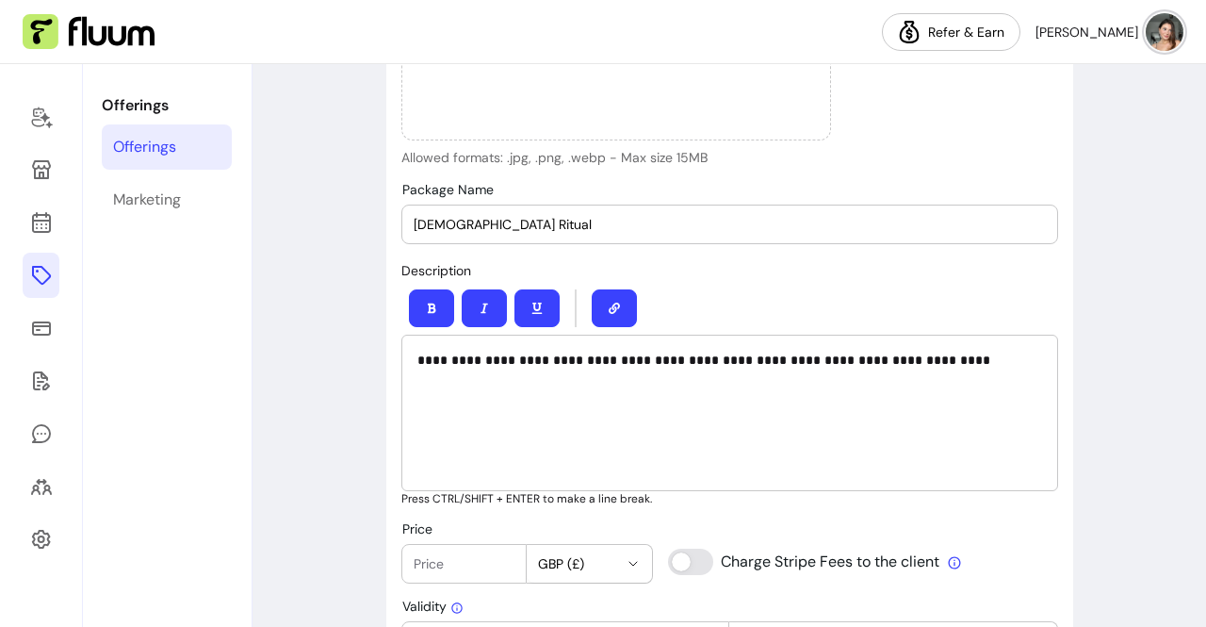
click at [801, 359] on p "**********" at bounding box center [724, 360] width 614 height 19
click at [970, 357] on p "**********" at bounding box center [724, 360] width 614 height 19
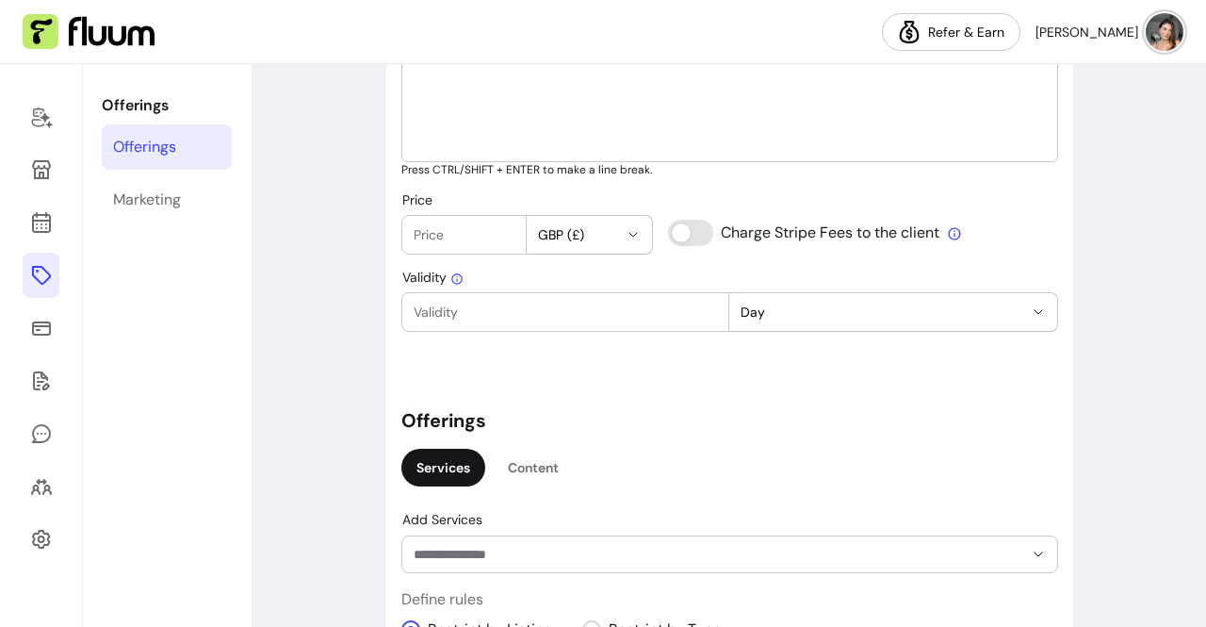
scroll to position [961, 0]
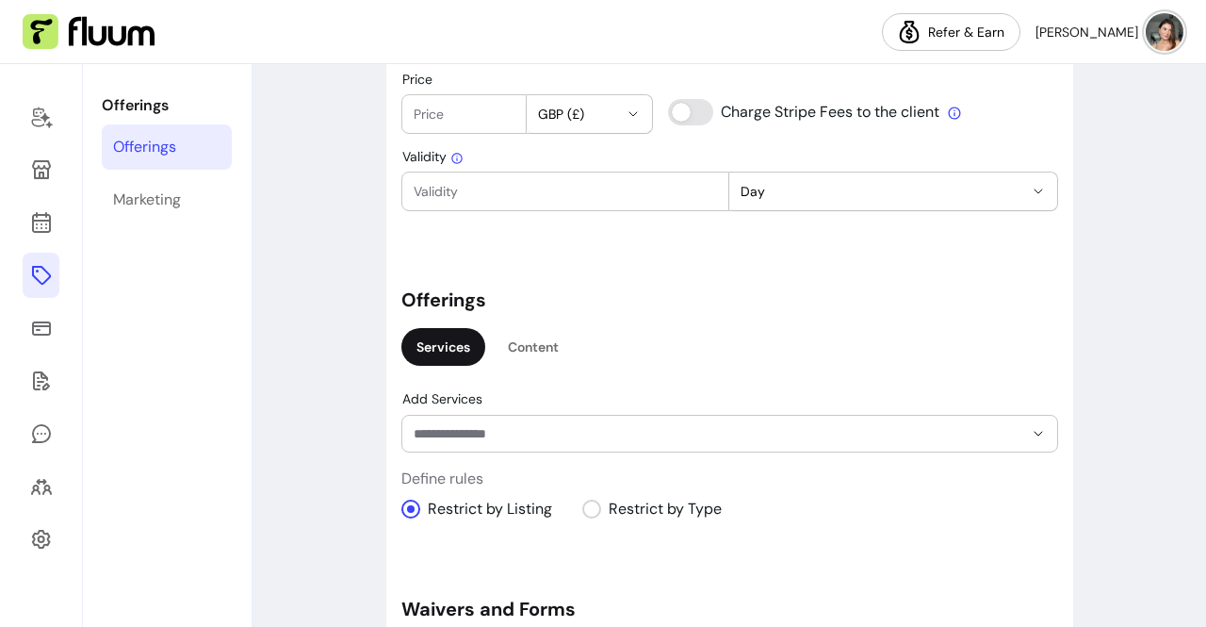
click at [433, 428] on input "Add Services" at bounding box center [703, 433] width 579 height 19
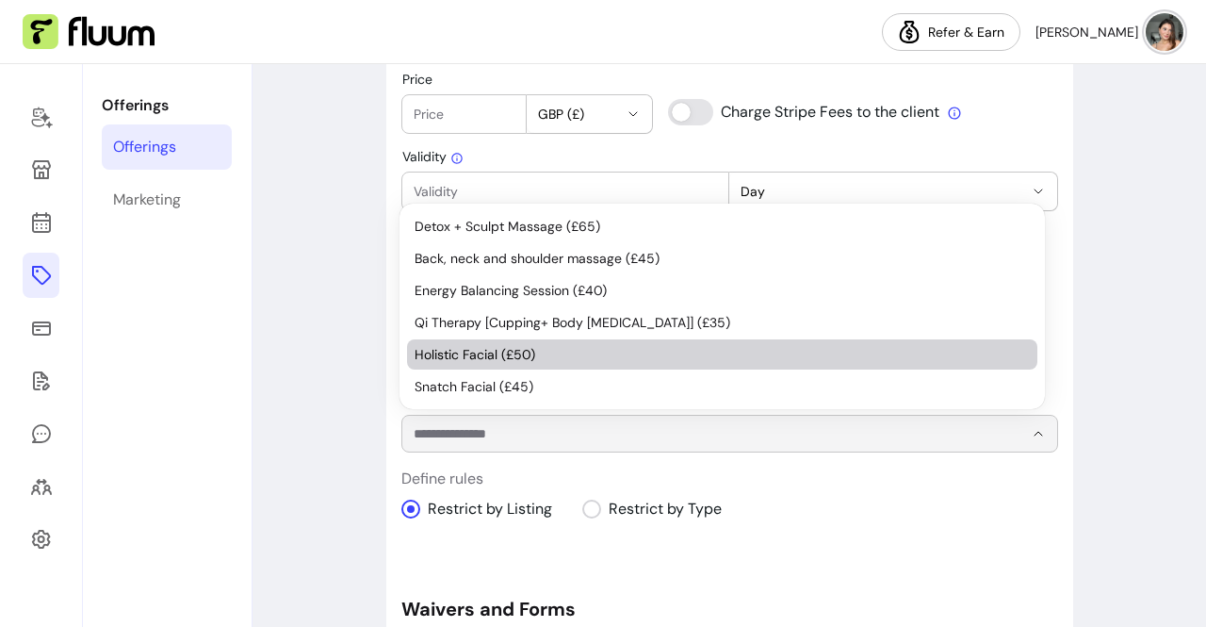
click at [493, 348] on span "Holistic Facial (£50)" at bounding box center [713, 354] width 597 height 19
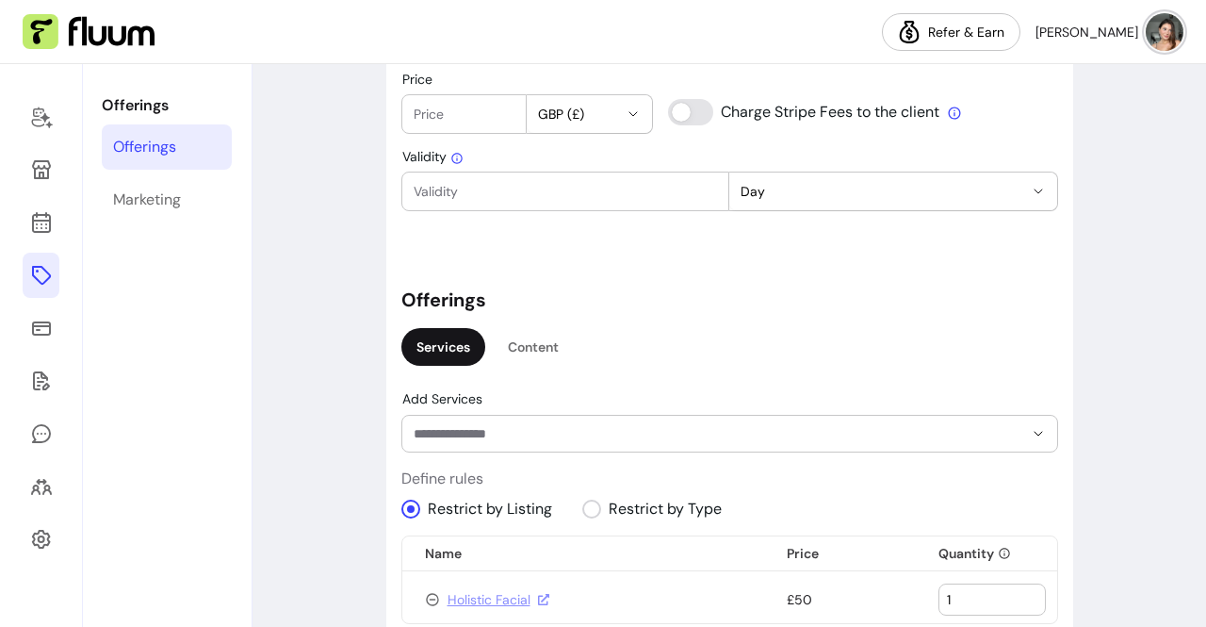
scroll to position [1183, 0]
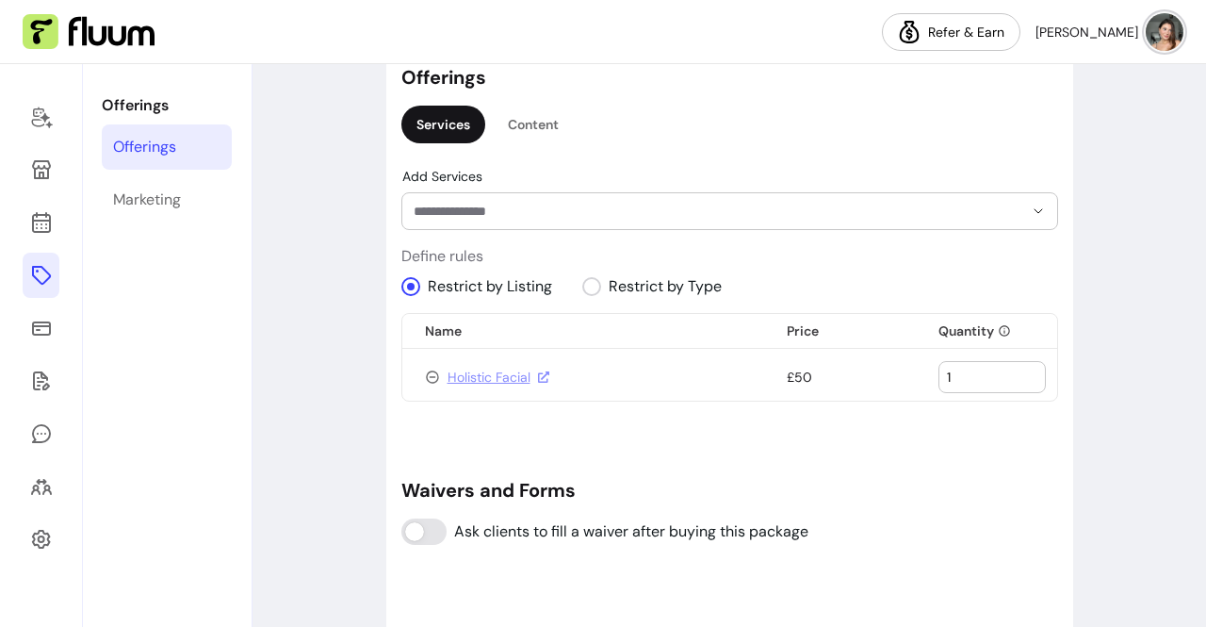
click at [520, 208] on input "Add Services" at bounding box center [703, 211] width 579 height 19
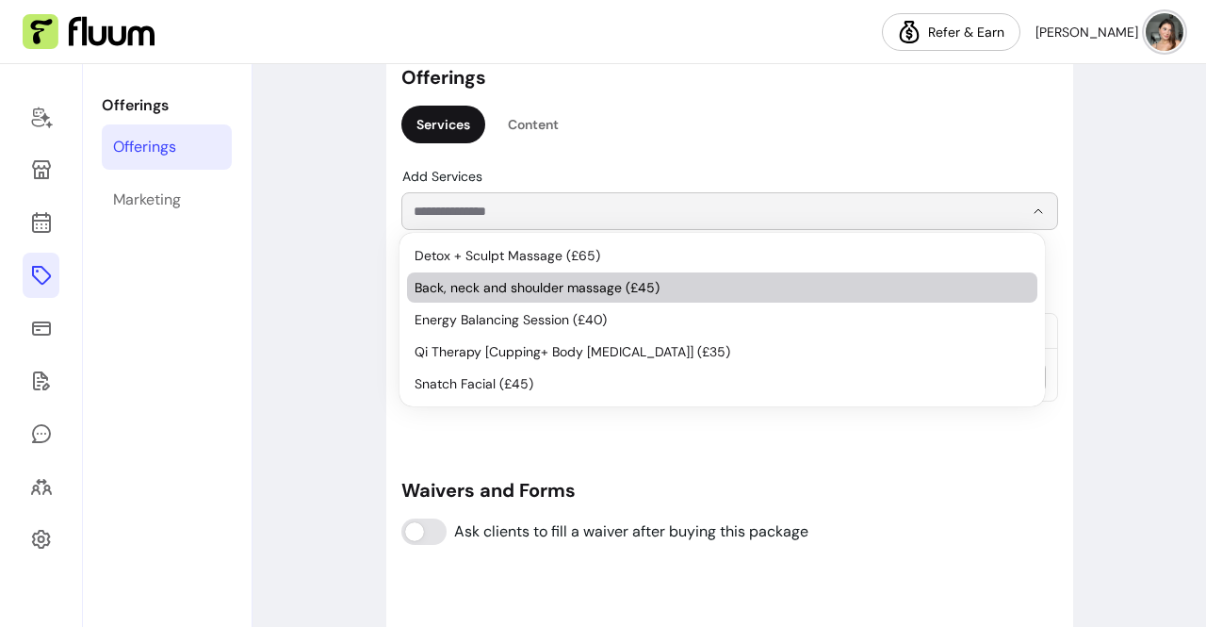
click at [541, 283] on span "Back, neck and shoulder massage (£45)" at bounding box center [713, 287] width 597 height 19
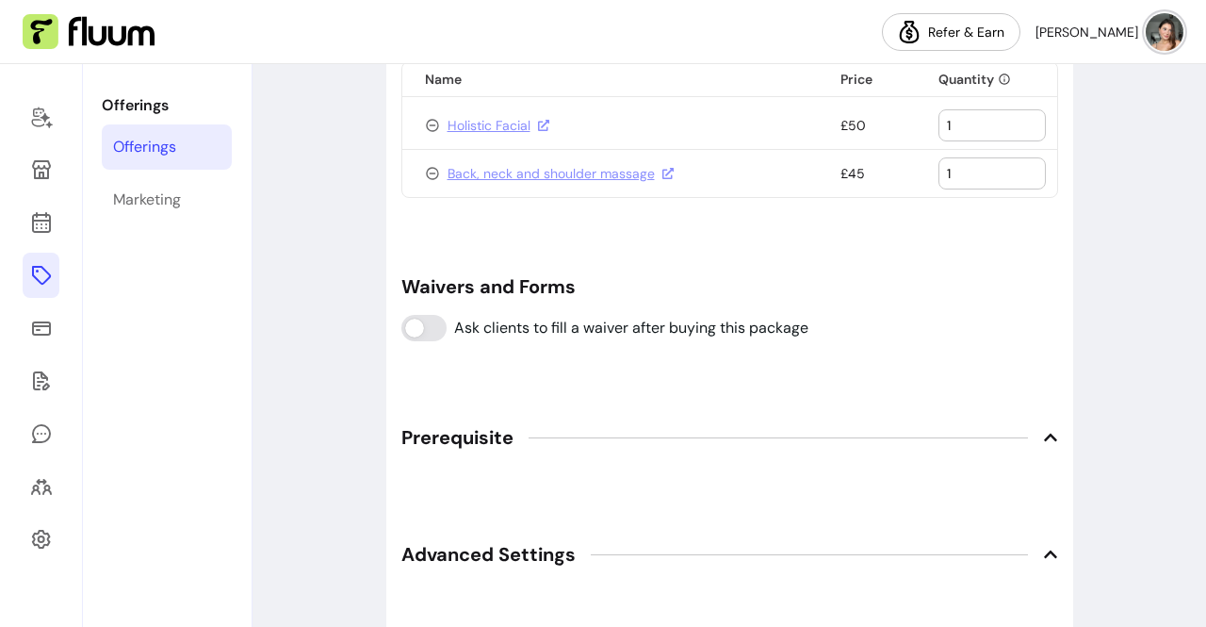
scroll to position [1436, 0]
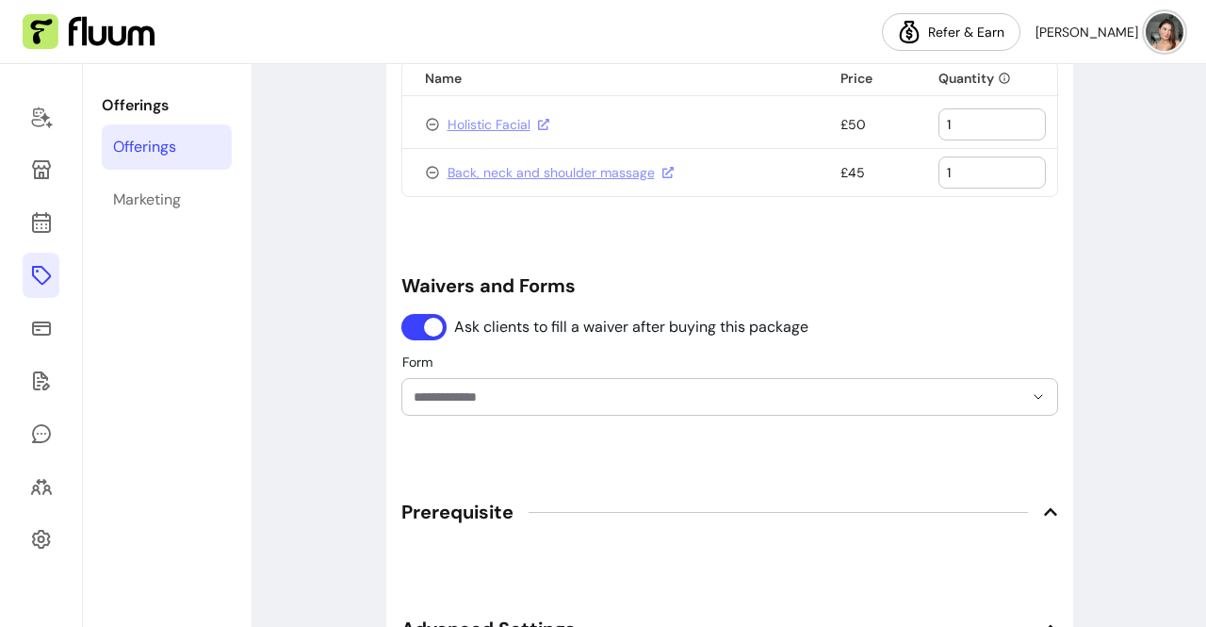
click at [485, 398] on input "Form" at bounding box center [703, 396] width 579 height 19
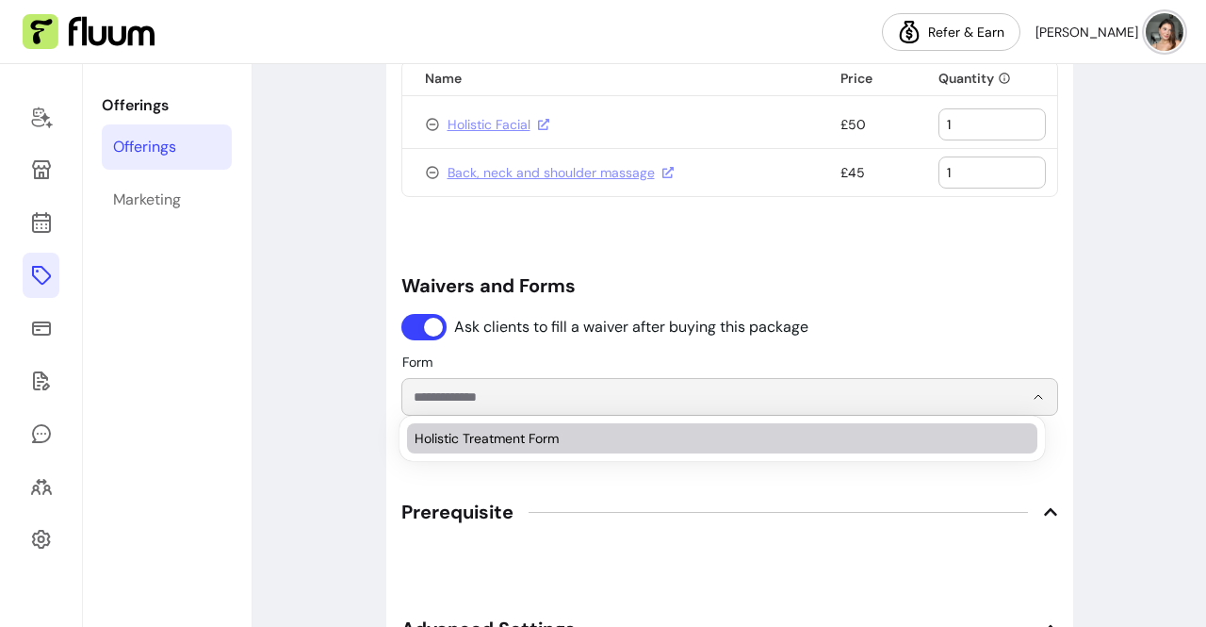
click at [504, 448] on li "Holistic Treatment Form" at bounding box center [722, 438] width 631 height 30
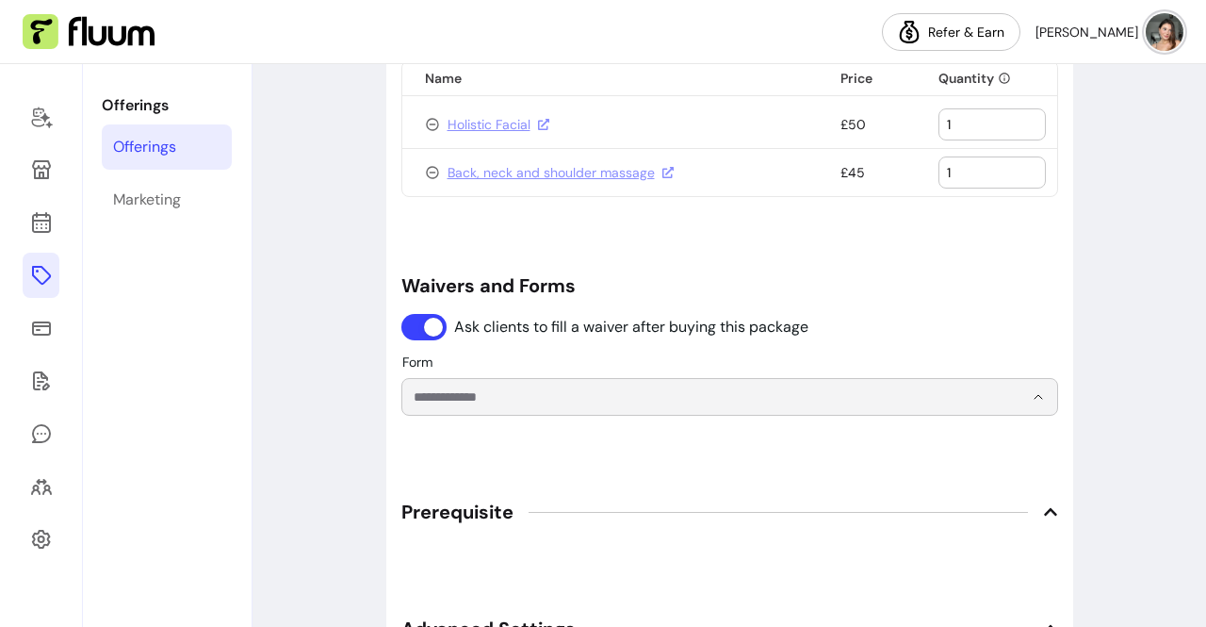
type input "**********"
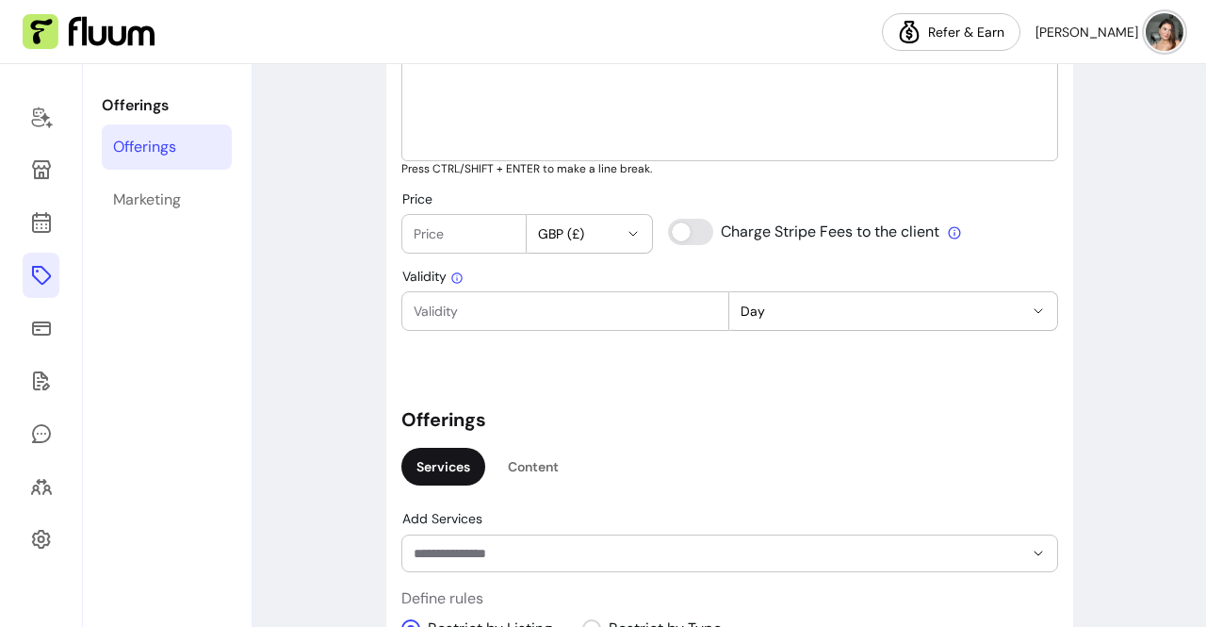
scroll to position [830, 0]
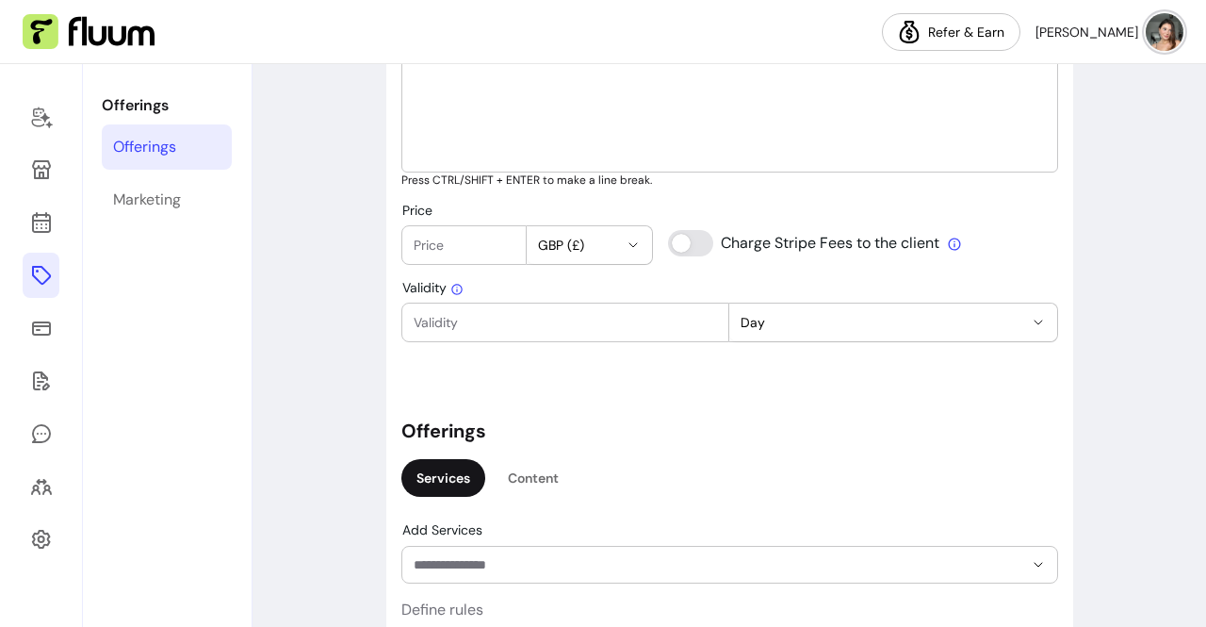
click at [430, 238] on input "Price" at bounding box center [465, 245] width 102 height 19
type input "80"
click at [839, 418] on h5 "Offerings" at bounding box center [729, 430] width 657 height 26
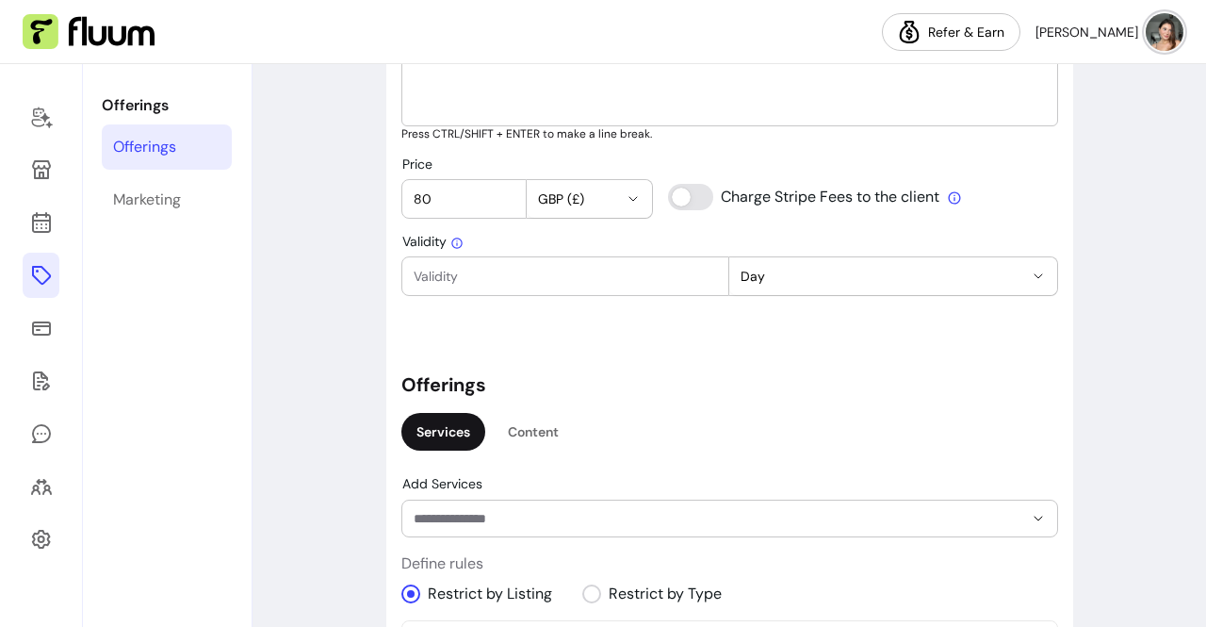
scroll to position [877, 0]
click at [596, 292] on div "Validity" at bounding box center [565, 275] width 329 height 40
click at [659, 266] on input "Validity" at bounding box center [566, 275] width 304 height 19
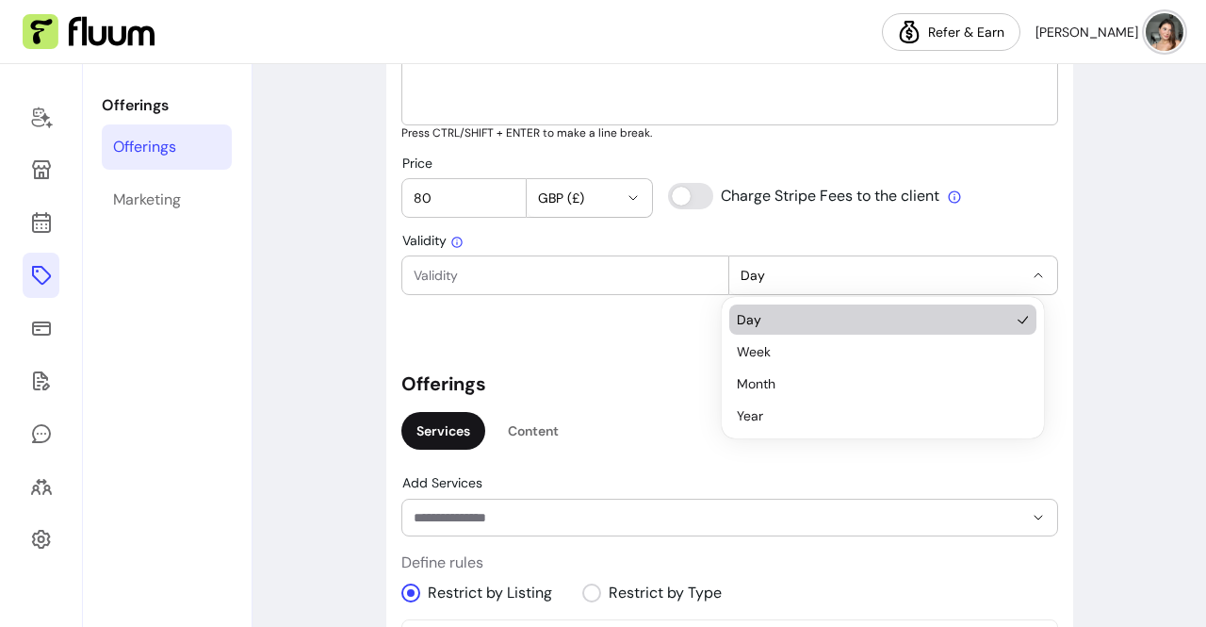
click at [798, 285] on button "Day" at bounding box center [893, 275] width 328 height 38
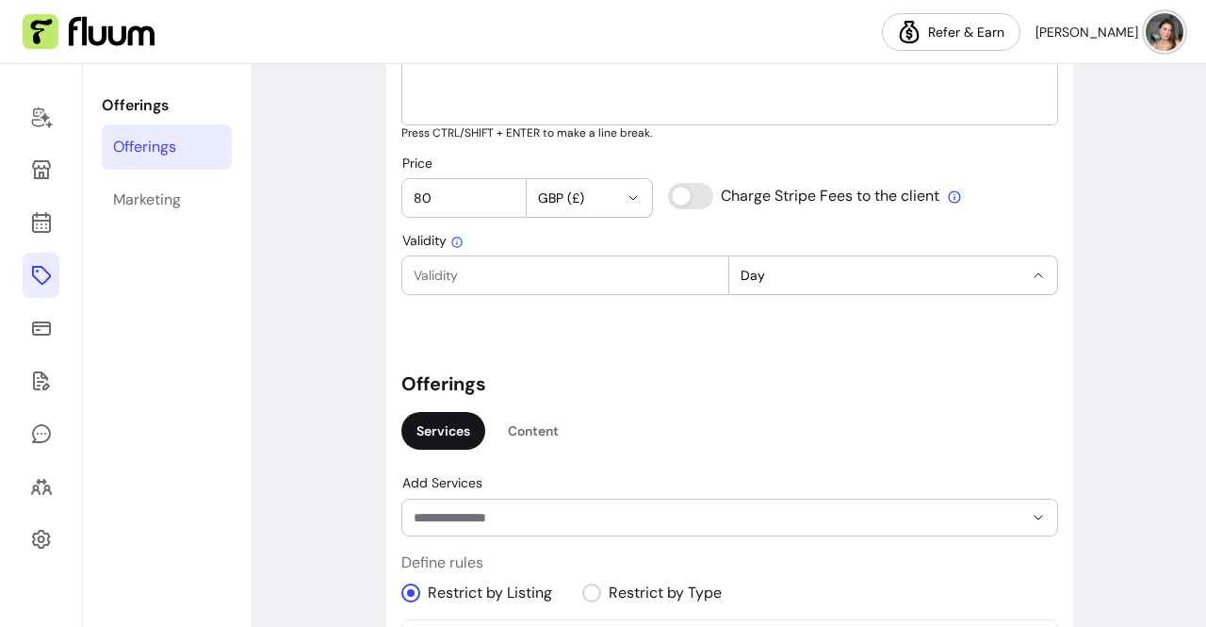
click at [454, 243] on icon at bounding box center [456, 242] width 13 height 13
click at [454, 266] on input "Validity" at bounding box center [566, 275] width 304 height 19
click at [595, 393] on h5 "Offerings" at bounding box center [729, 383] width 657 height 26
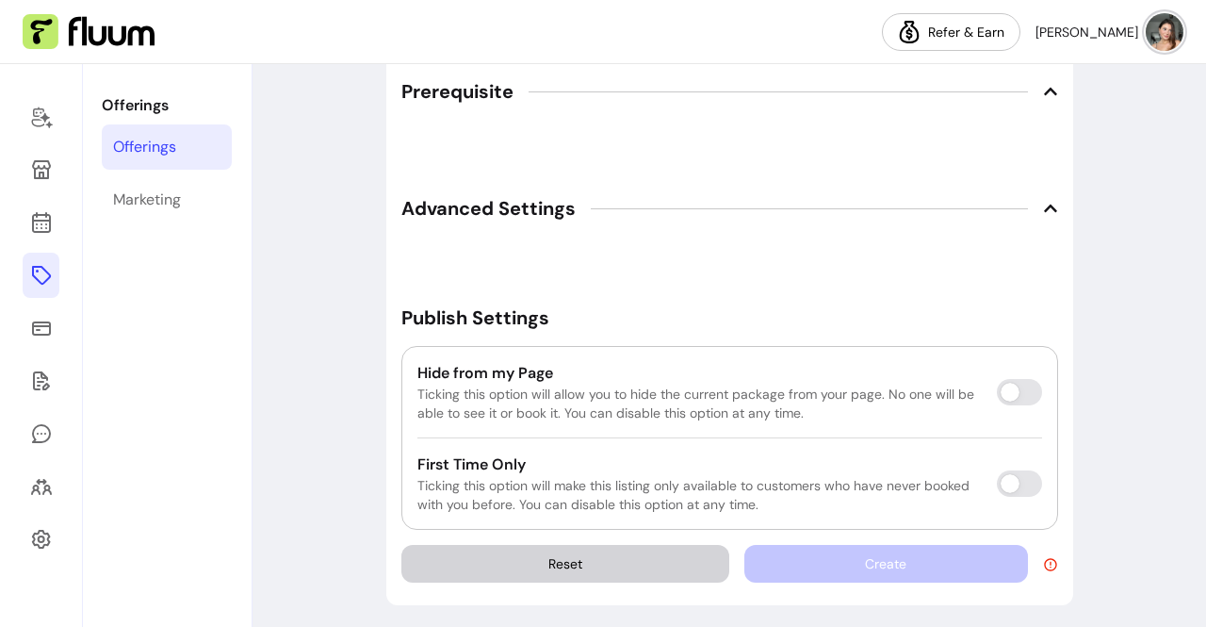
scroll to position [1855, 0]
click at [526, 209] on span "Advanced Settings" at bounding box center [488, 209] width 174 height 26
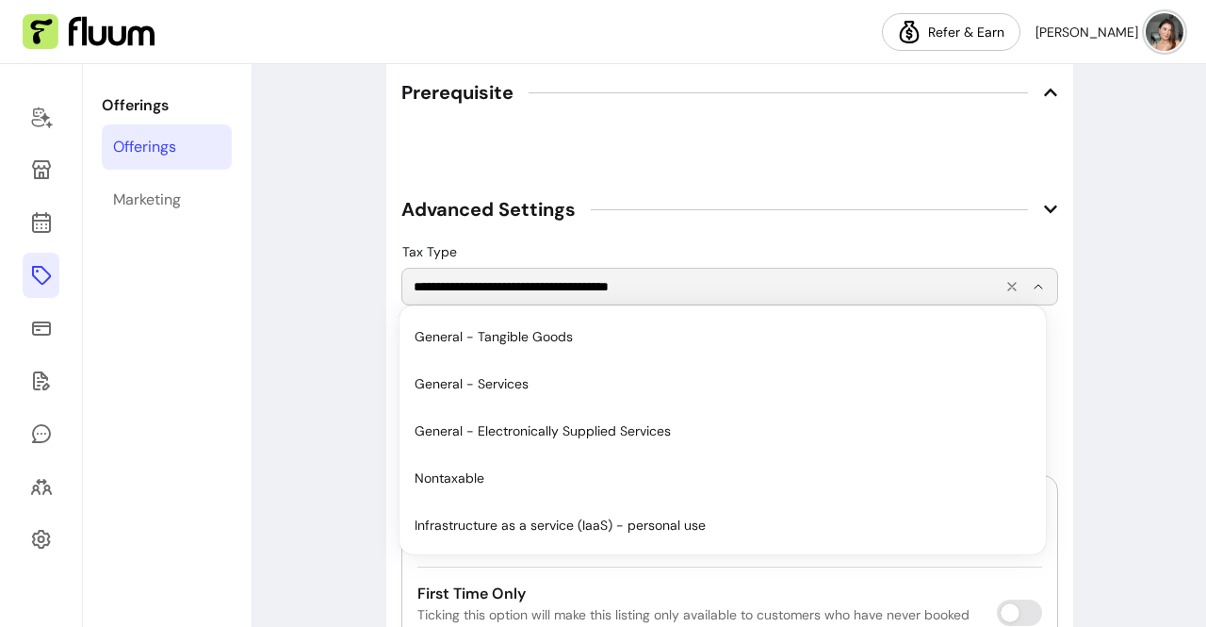
click at [548, 277] on input "**********" at bounding box center [703, 286] width 579 height 19
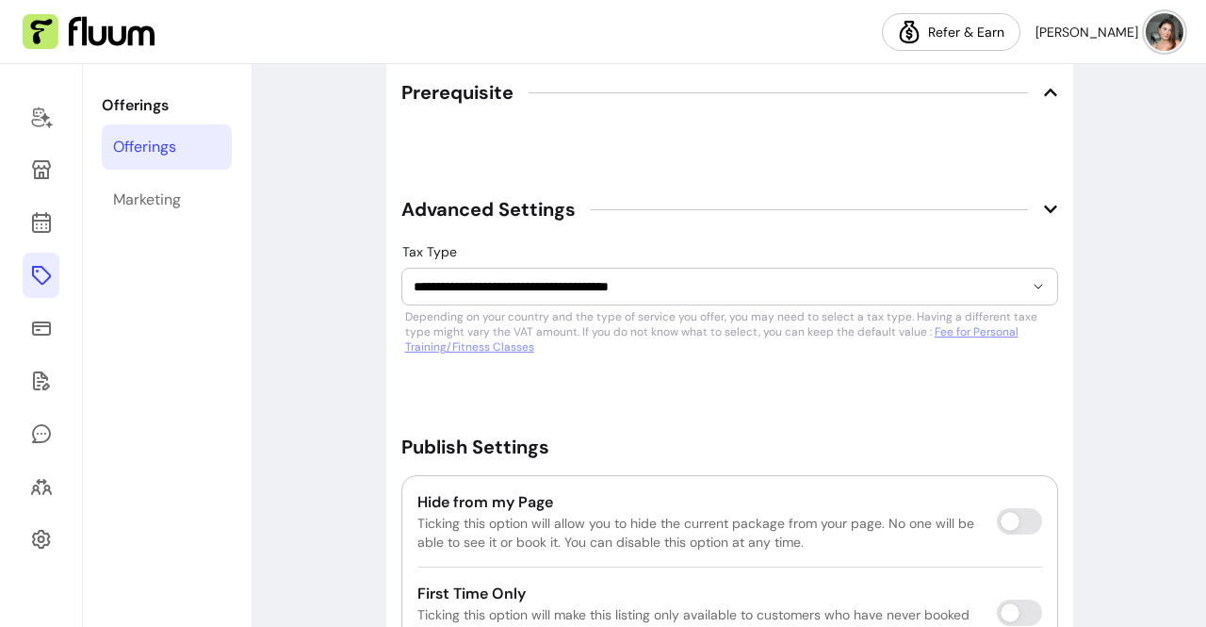
click at [538, 199] on span "Advanced Settings" at bounding box center [488, 209] width 174 height 26
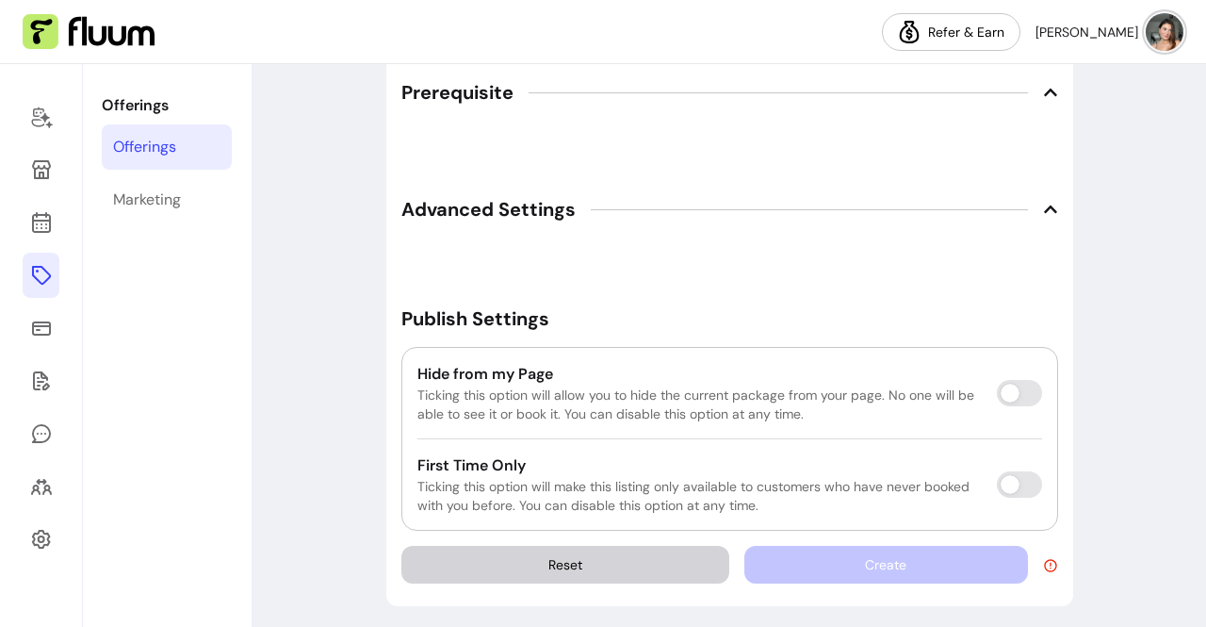
click at [460, 88] on span "Prerequisite" at bounding box center [457, 92] width 112 height 26
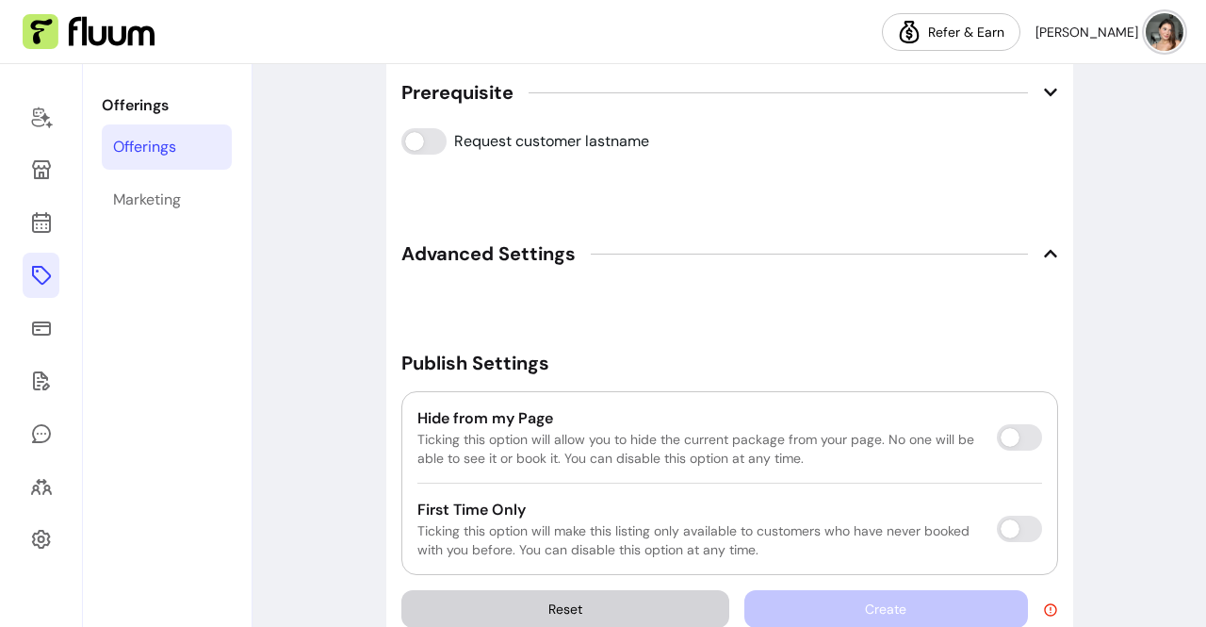
click at [460, 90] on span "Prerequisite" at bounding box center [457, 92] width 112 height 26
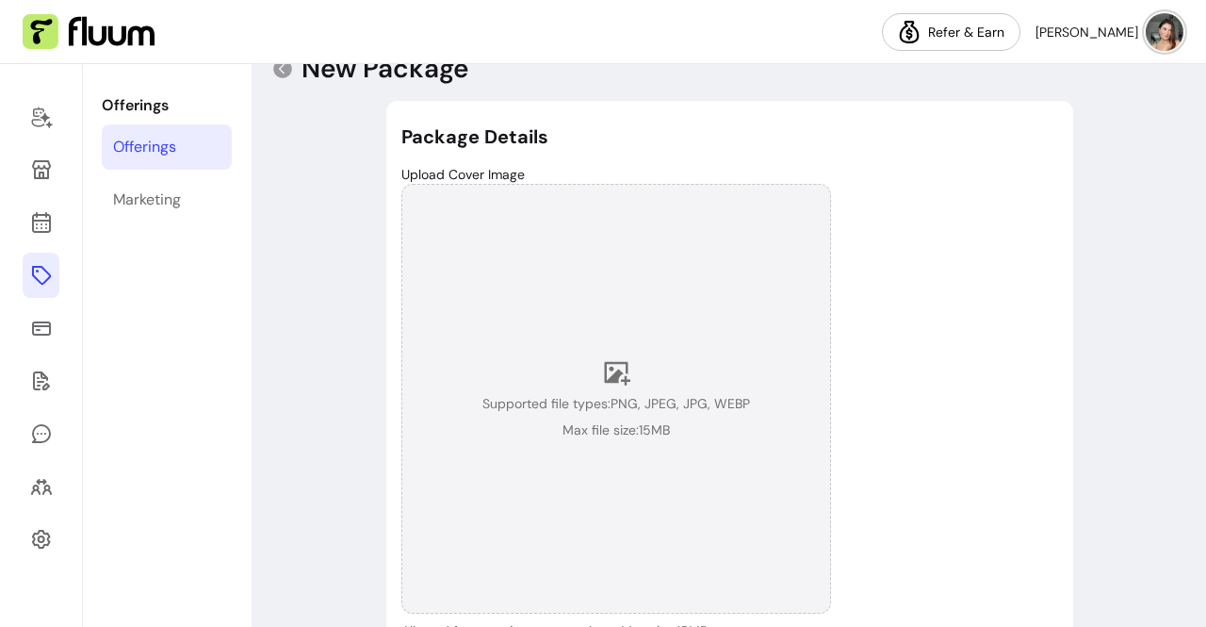
scroll to position [38, 0]
click at [532, 301] on div "Supported file types: PNG, JPEG, JPG, WEBP Max file size: 15 MB" at bounding box center [616, 400] width 430 height 430
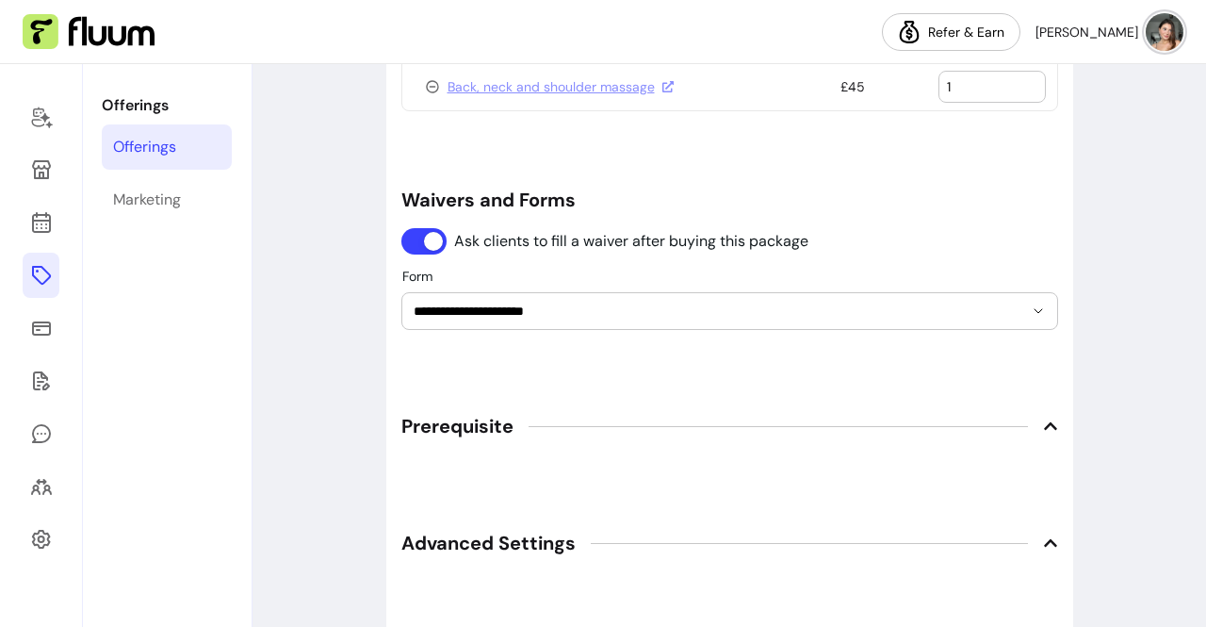
scroll to position [1856, 0]
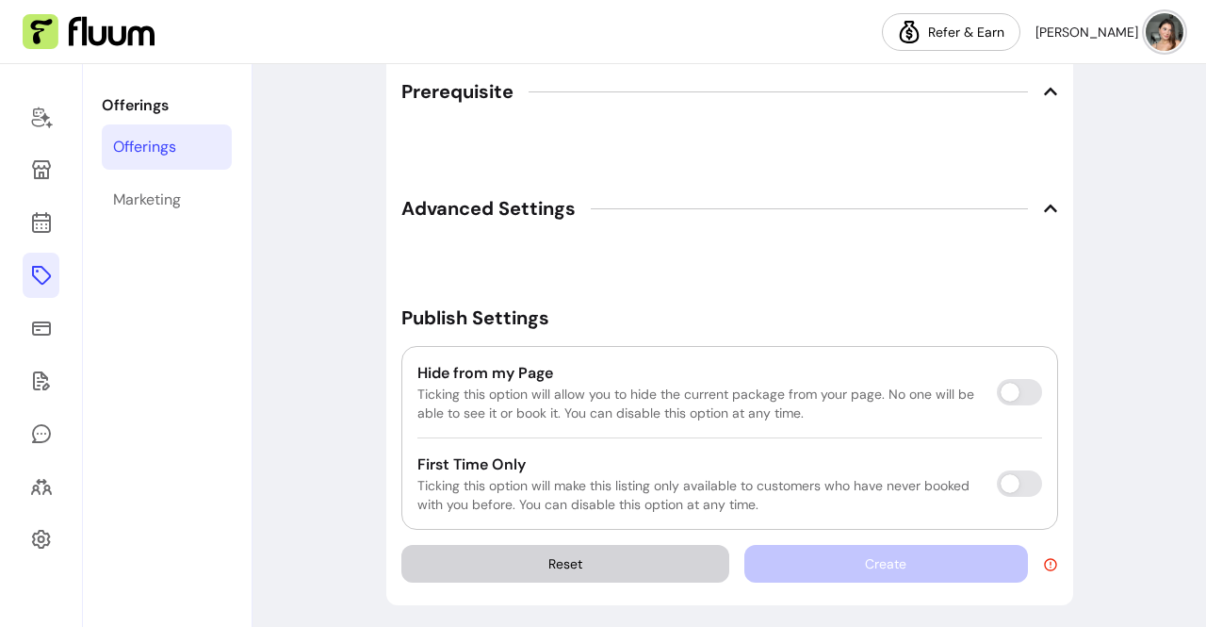
click at [970, 561] on div "Create" at bounding box center [900, 564] width 313 height 38
click at [1043, 561] on icon at bounding box center [1050, 564] width 15 height 15
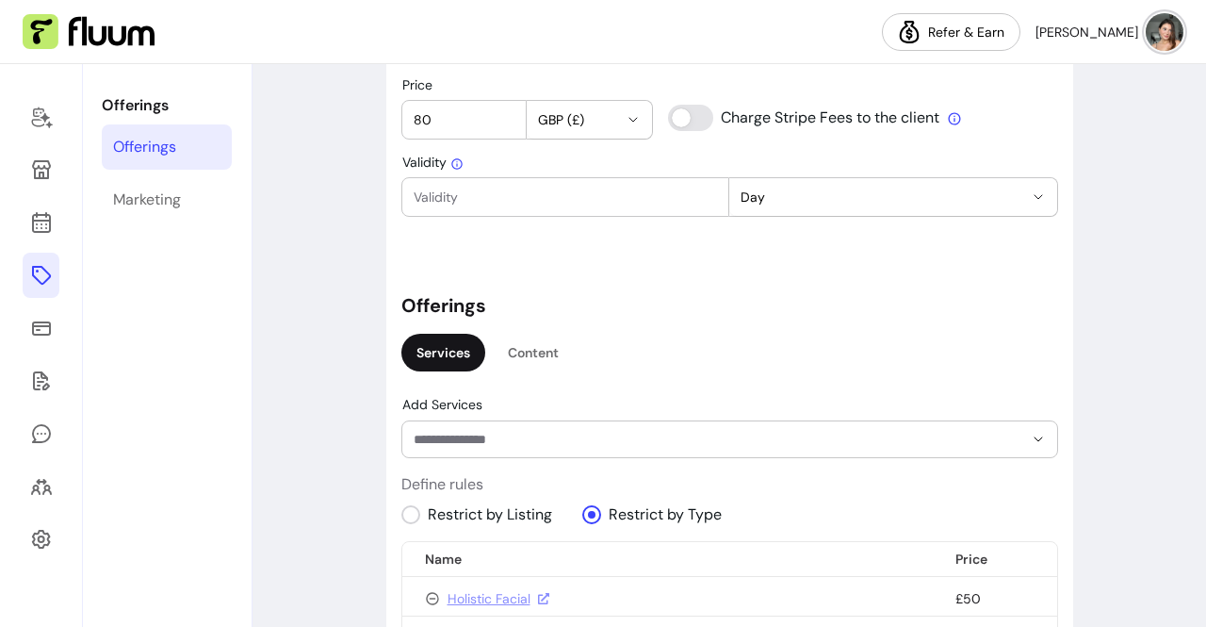
scroll to position [954, 0]
click at [783, 215] on div "Day" at bounding box center [893, 198] width 329 height 40
click at [781, 191] on span "Day" at bounding box center [882, 197] width 283 height 19
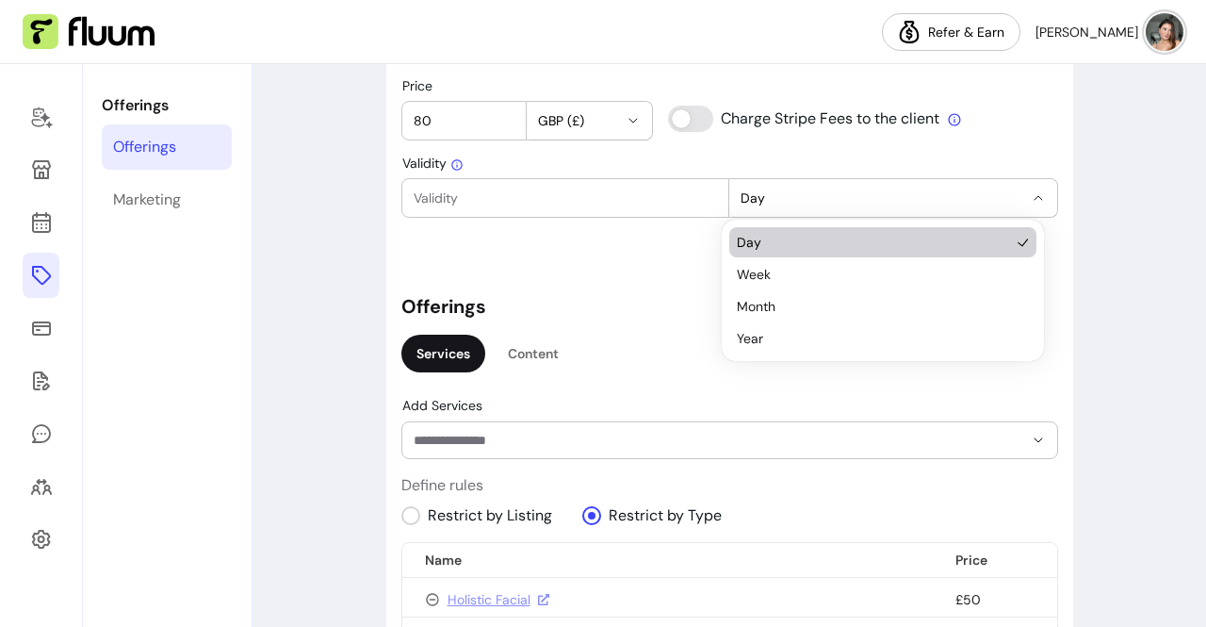
click at [781, 191] on span "Day" at bounding box center [882, 197] width 283 height 19
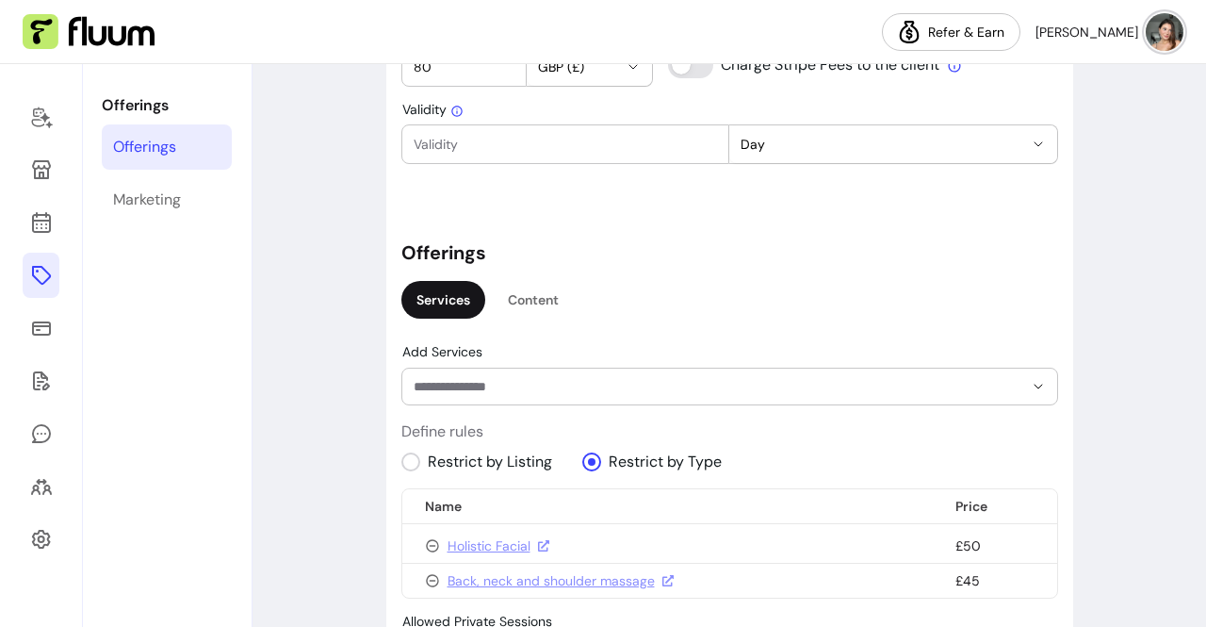
scroll to position [869, 0]
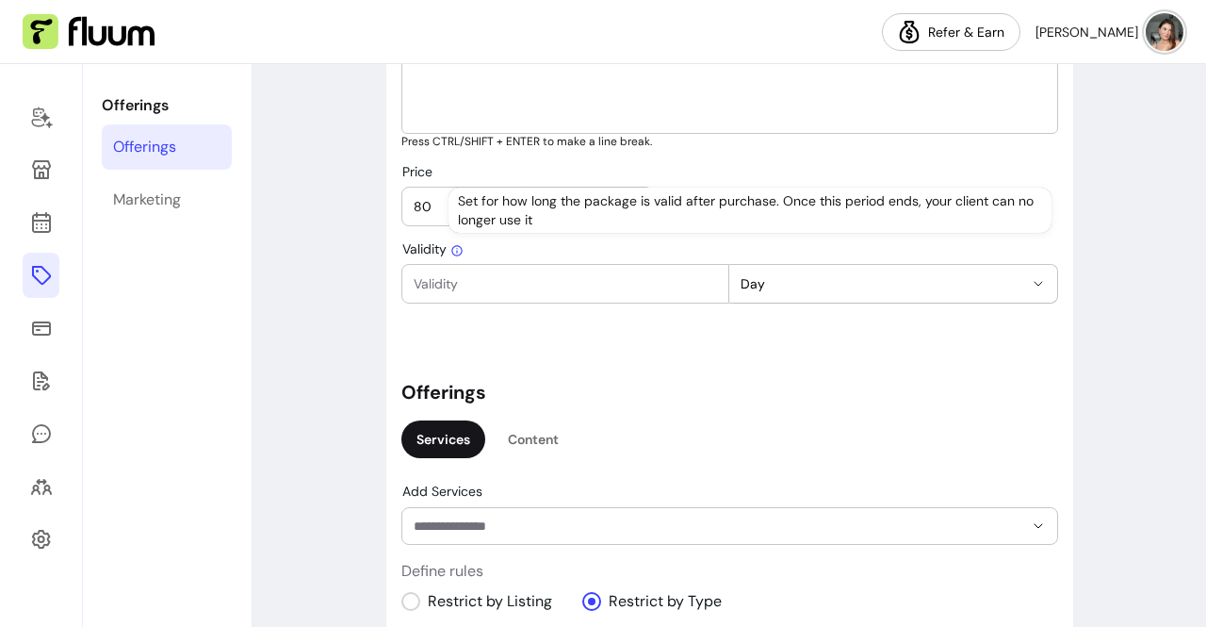
click at [533, 285] on input "Validity" at bounding box center [566, 283] width 304 height 19
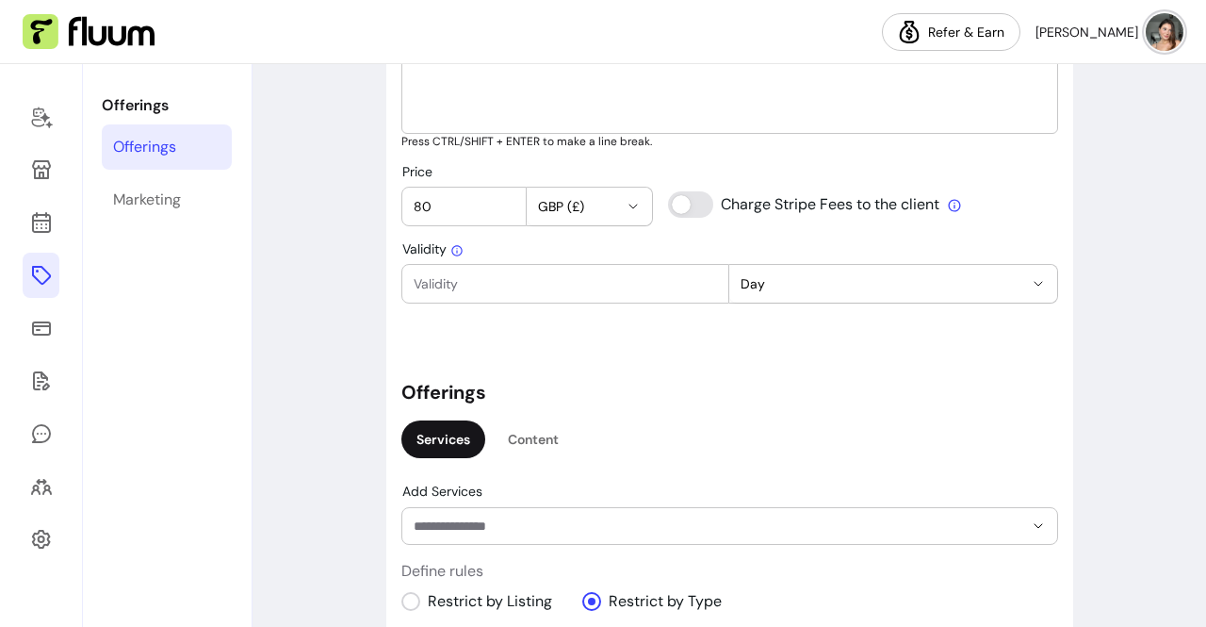
click at [741, 282] on span "Day" at bounding box center [882, 283] width 283 height 19
click at [658, 274] on input "Validity" at bounding box center [566, 283] width 304 height 19
type input "1"
click at [729, 376] on div "**********" at bounding box center [729, 460] width 657 height 2335
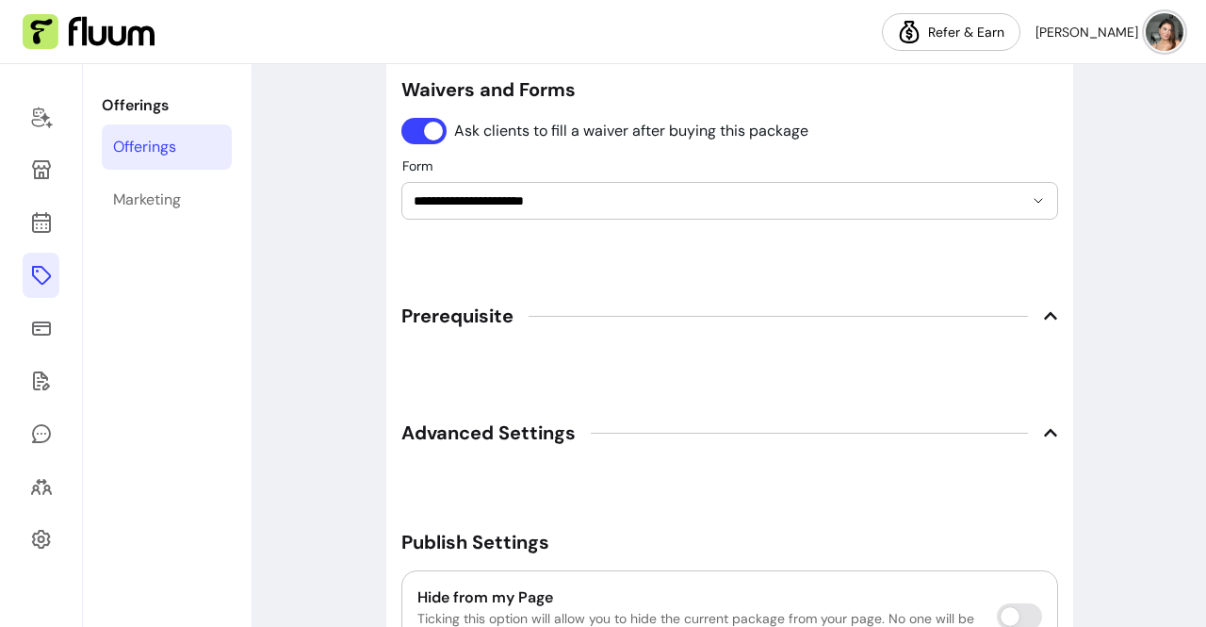
scroll to position [1915, 0]
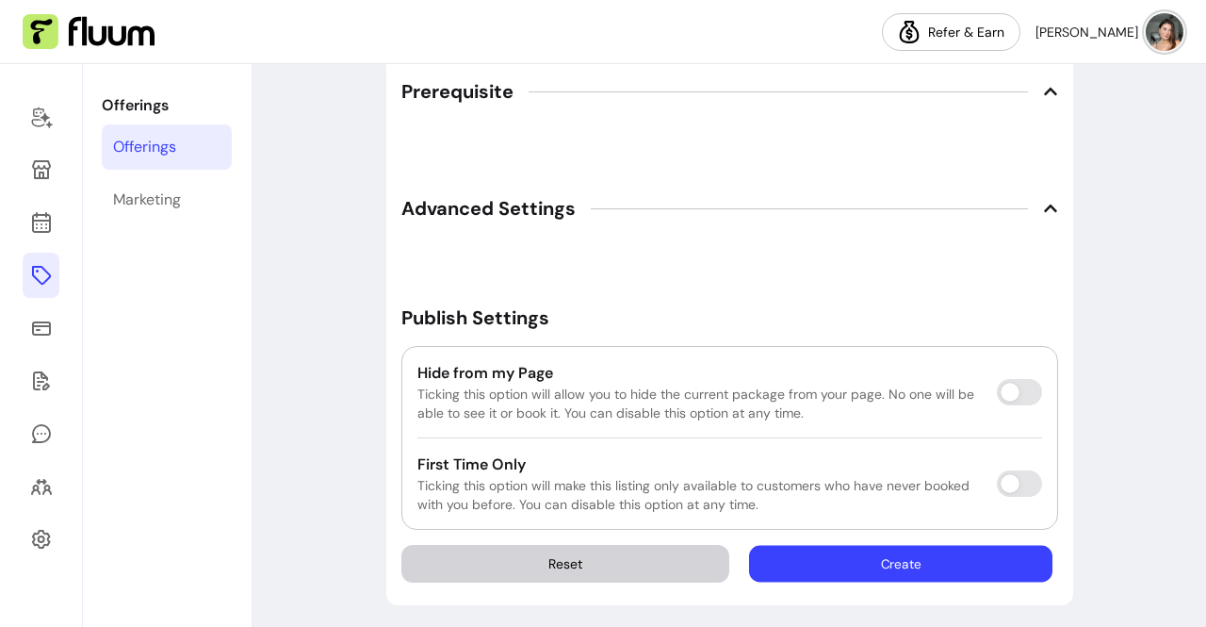
click at [788, 560] on button "Create" at bounding box center [900, 564] width 303 height 37
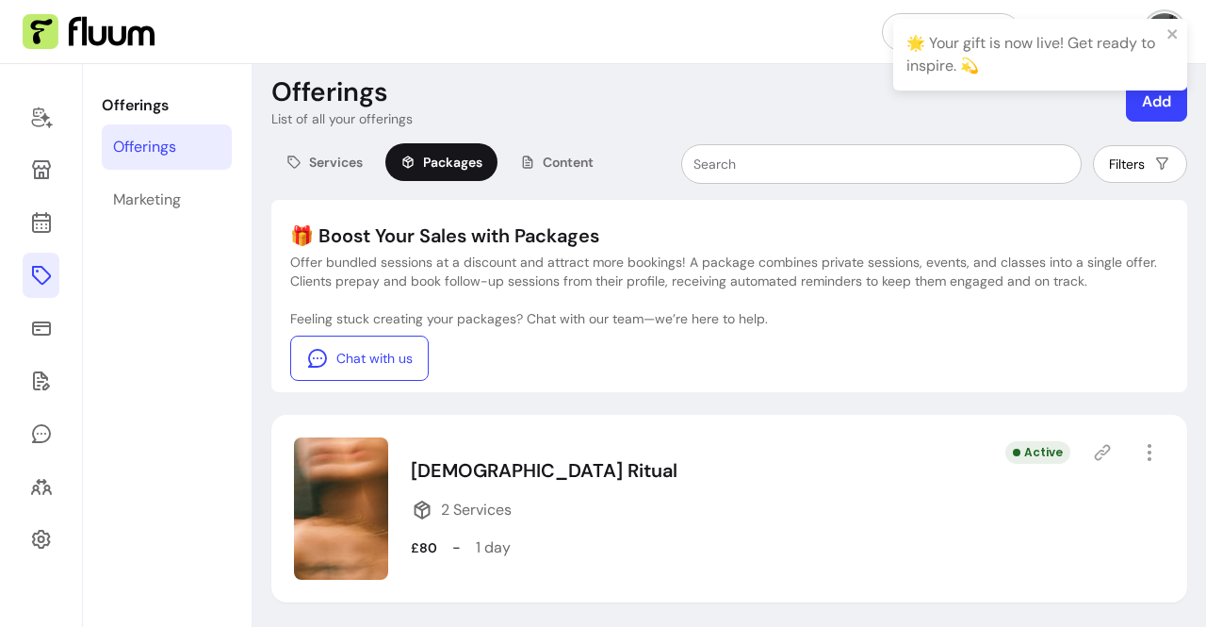
scroll to position [15, 0]
click at [973, 534] on div "[DEMOGRAPHIC_DATA] Ritual 2 Services £80 - 1 day Active" at bounding box center [729, 509] width 916 height 188
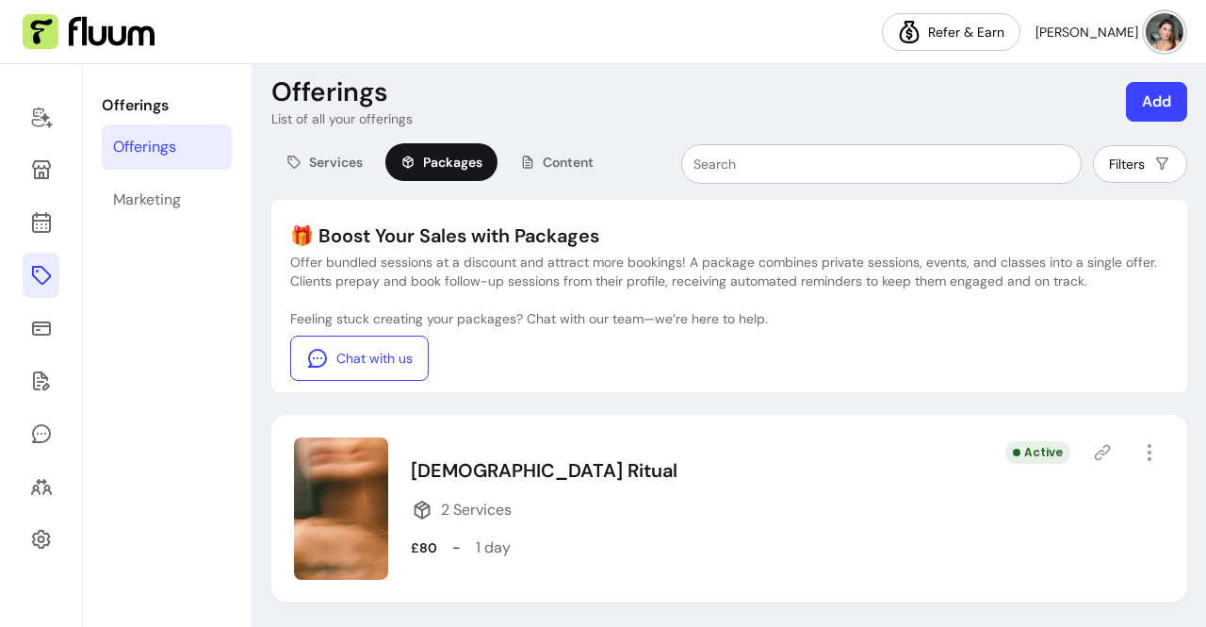
click at [503, 466] on p "[DEMOGRAPHIC_DATA] Ritual" at bounding box center [544, 470] width 267 height 26
click at [1138, 453] on icon "button" at bounding box center [1149, 452] width 22 height 22
click at [978, 498] on div "[DEMOGRAPHIC_DATA] Ritual 2 Services £80 - 1 day Active" at bounding box center [729, 509] width 916 height 188
click at [1093, 450] on icon at bounding box center [1102, 452] width 19 height 19
click at [1134, 449] on button "button" at bounding box center [1149, 452] width 30 height 30
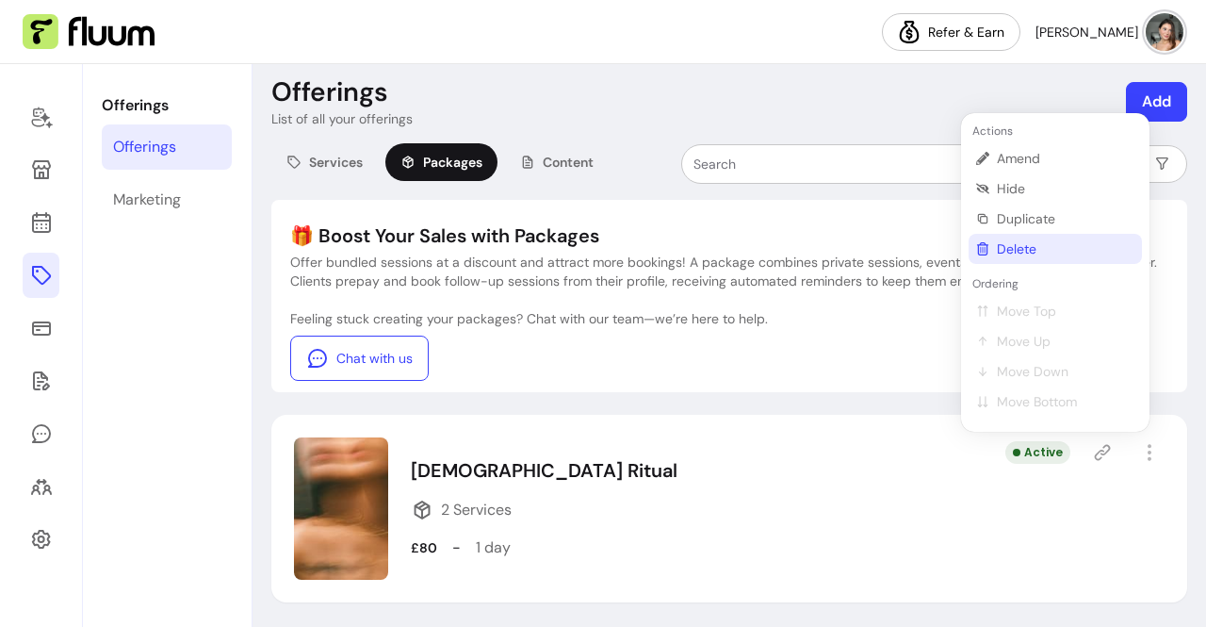
click at [1036, 244] on span "Delete" at bounding box center [1066, 248] width 138 height 19
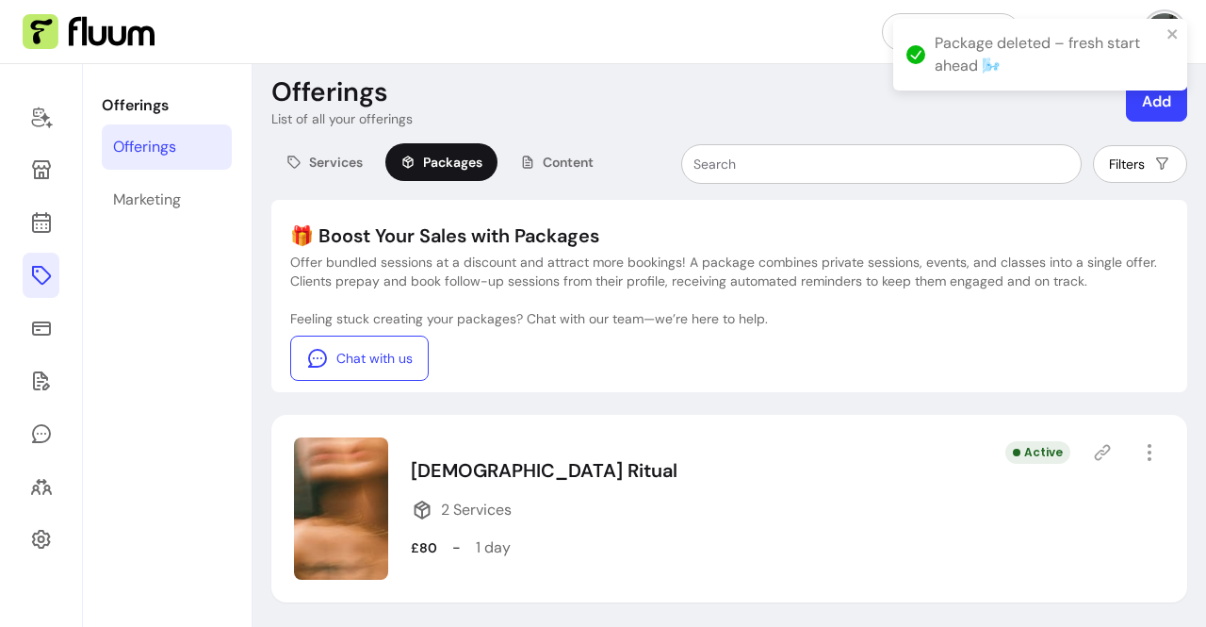
scroll to position [0, 0]
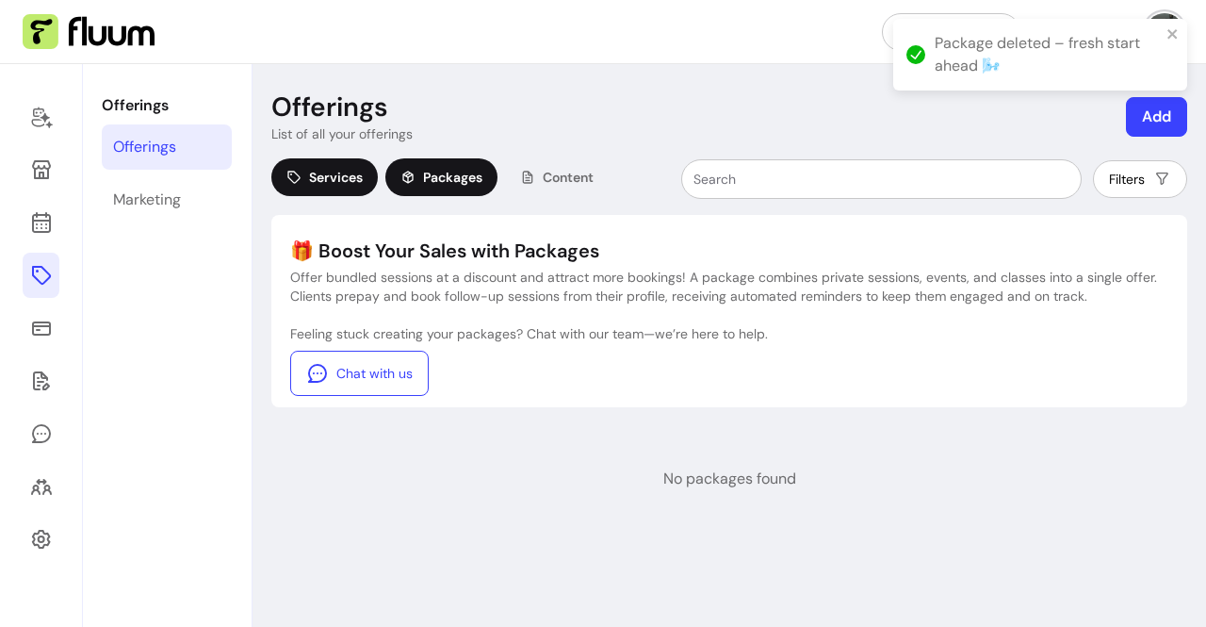
click at [333, 189] on div "Services" at bounding box center [324, 177] width 106 height 38
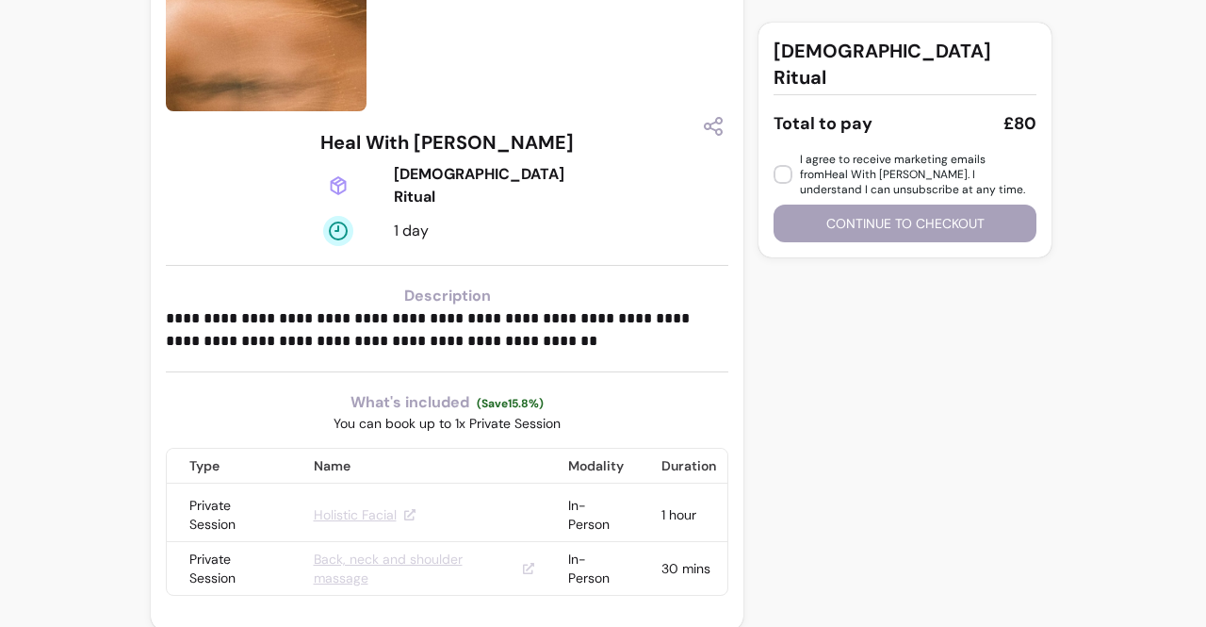
scroll to position [221, 0]
click at [837, 205] on button "Continue to checkout" at bounding box center [905, 223] width 254 height 37
